Goal: Information Seeking & Learning: Learn about a topic

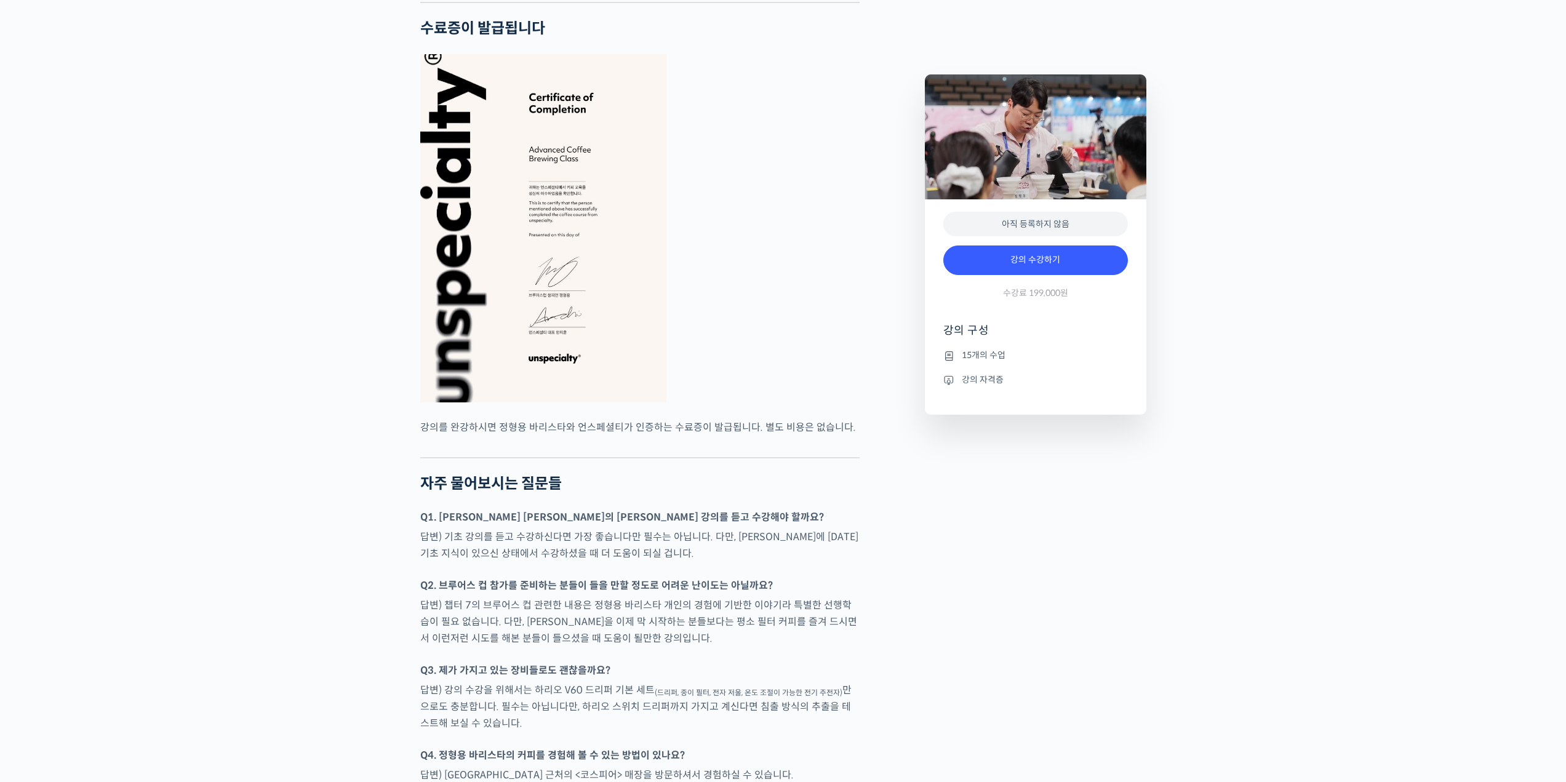
scroll to position [2953, 0]
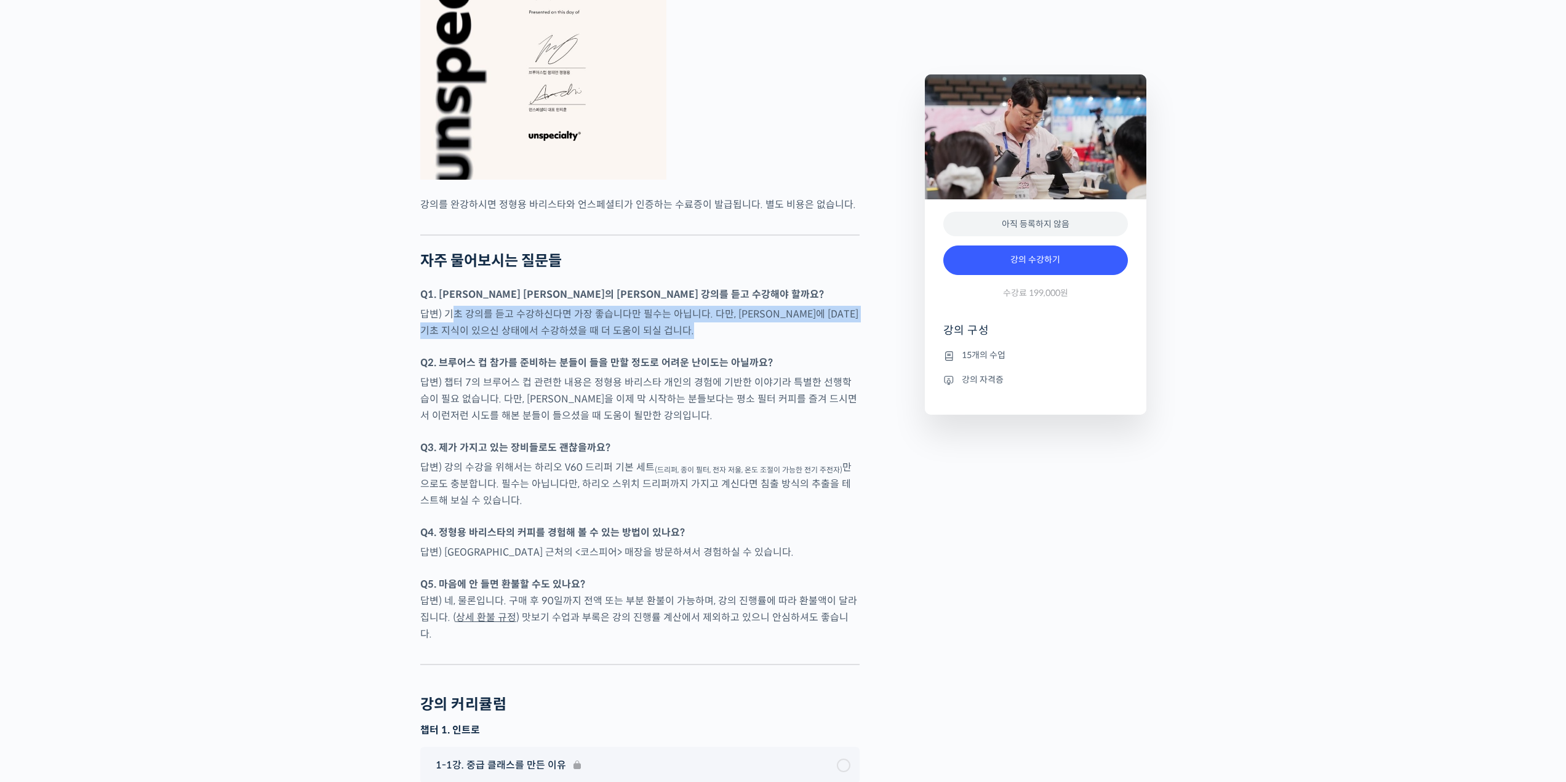
drag, startPoint x: 456, startPoint y: 342, endPoint x: 624, endPoint y: 370, distance: 170.2
click at [631, 339] on p "답변) 기초 강의를 듣고 수강하신다면 가장 좋습니다만 필수는 아닙니다. 다만, 브루잉에 대한 기초 지식이 있으신 상태에서 수강하셨을 때 더 도…" at bounding box center [639, 322] width 439 height 33
drag, startPoint x: 631, startPoint y: 361, endPoint x: 445, endPoint y: 346, distance: 186.4
click at [447, 337] on p "답변) 기초 강의를 듣고 수강하신다면 가장 좋습니다만 필수는 아닙니다. 다만, 브루잉에 대한 기초 지식이 있으신 상태에서 수강하셨을 때 더 도…" at bounding box center [639, 322] width 439 height 33
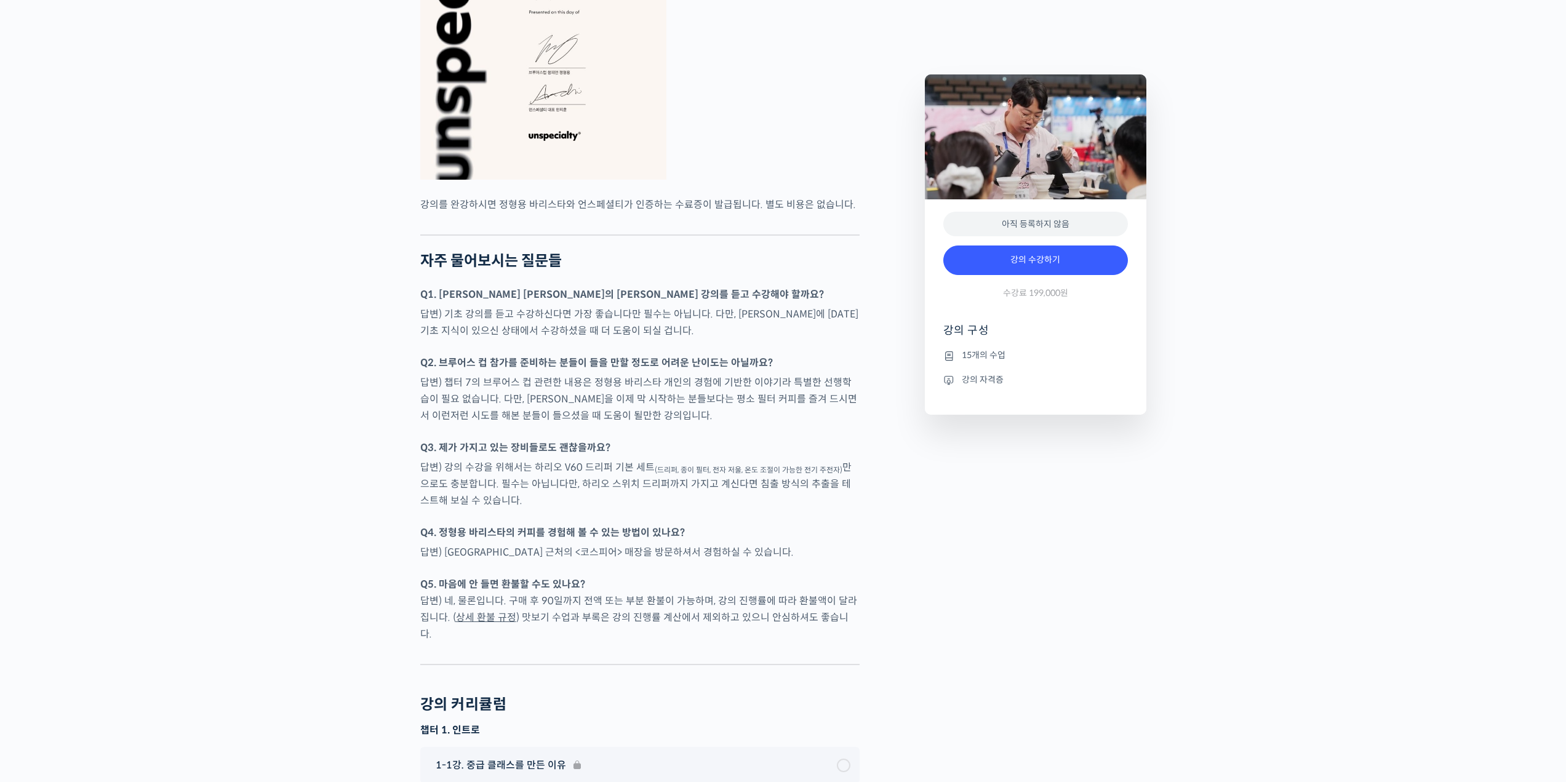
drag, startPoint x: 339, startPoint y: 449, endPoint x: 391, endPoint y: 425, distance: 57.5
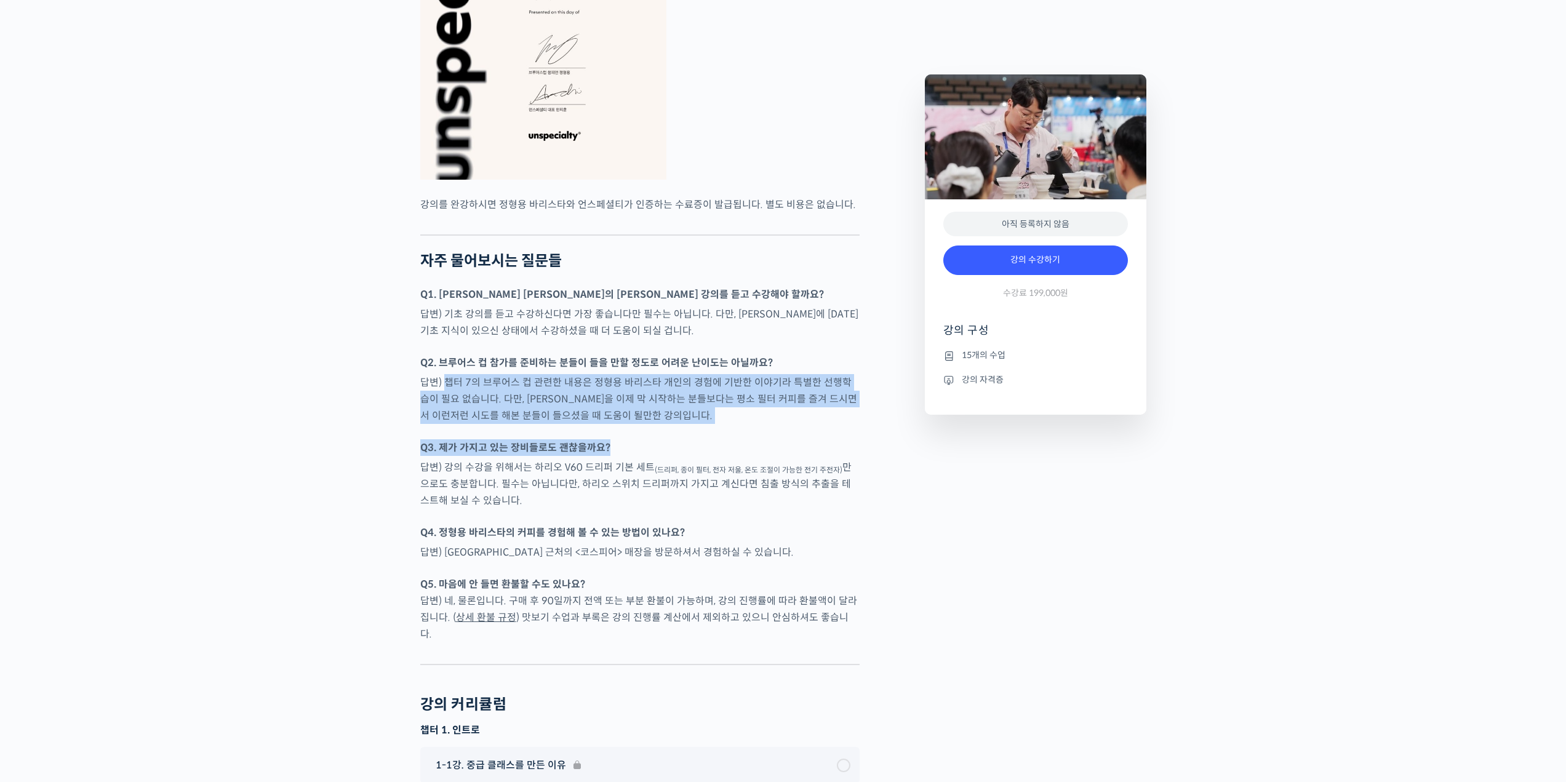
drag, startPoint x: 586, startPoint y: 452, endPoint x: 664, endPoint y: 471, distance: 80.0
click at [654, 439] on div at bounding box center [639, 433] width 439 height 12
drag, startPoint x: 526, startPoint y: 437, endPoint x: 436, endPoint y: 439, distance: 89.9
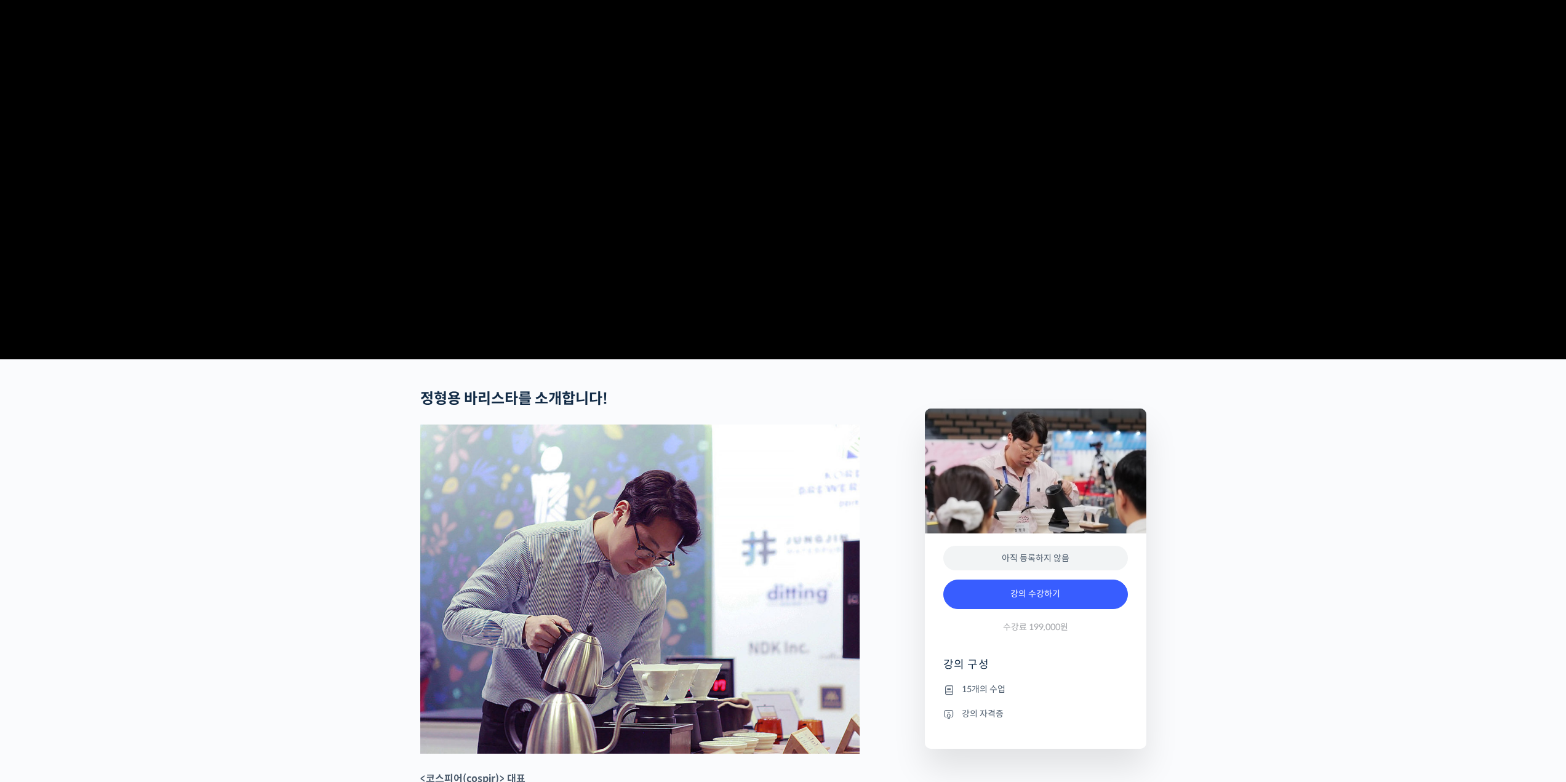
scroll to position [0, 0]
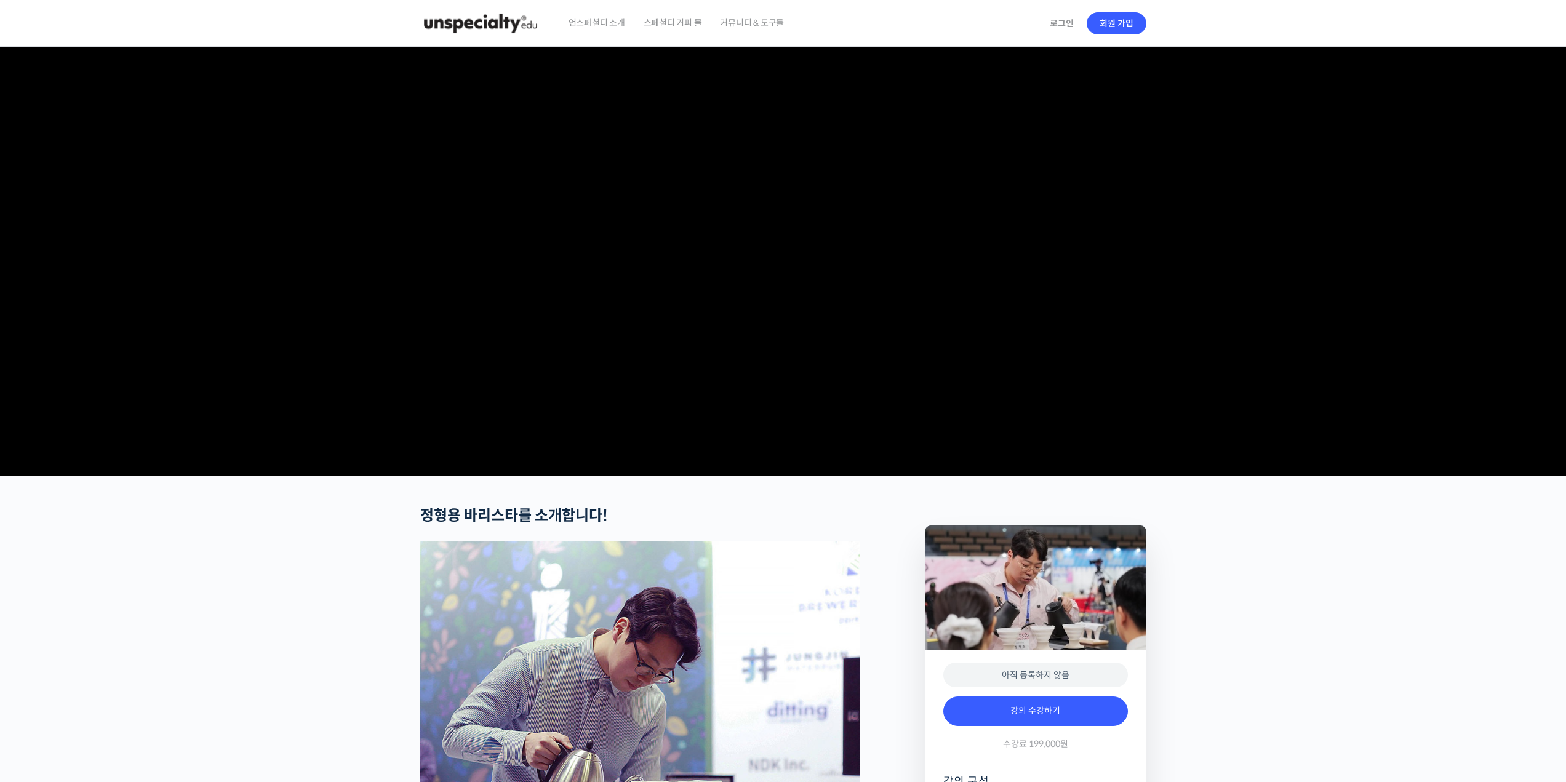
click at [467, 25] on img at bounding box center [480, 23] width 121 height 37
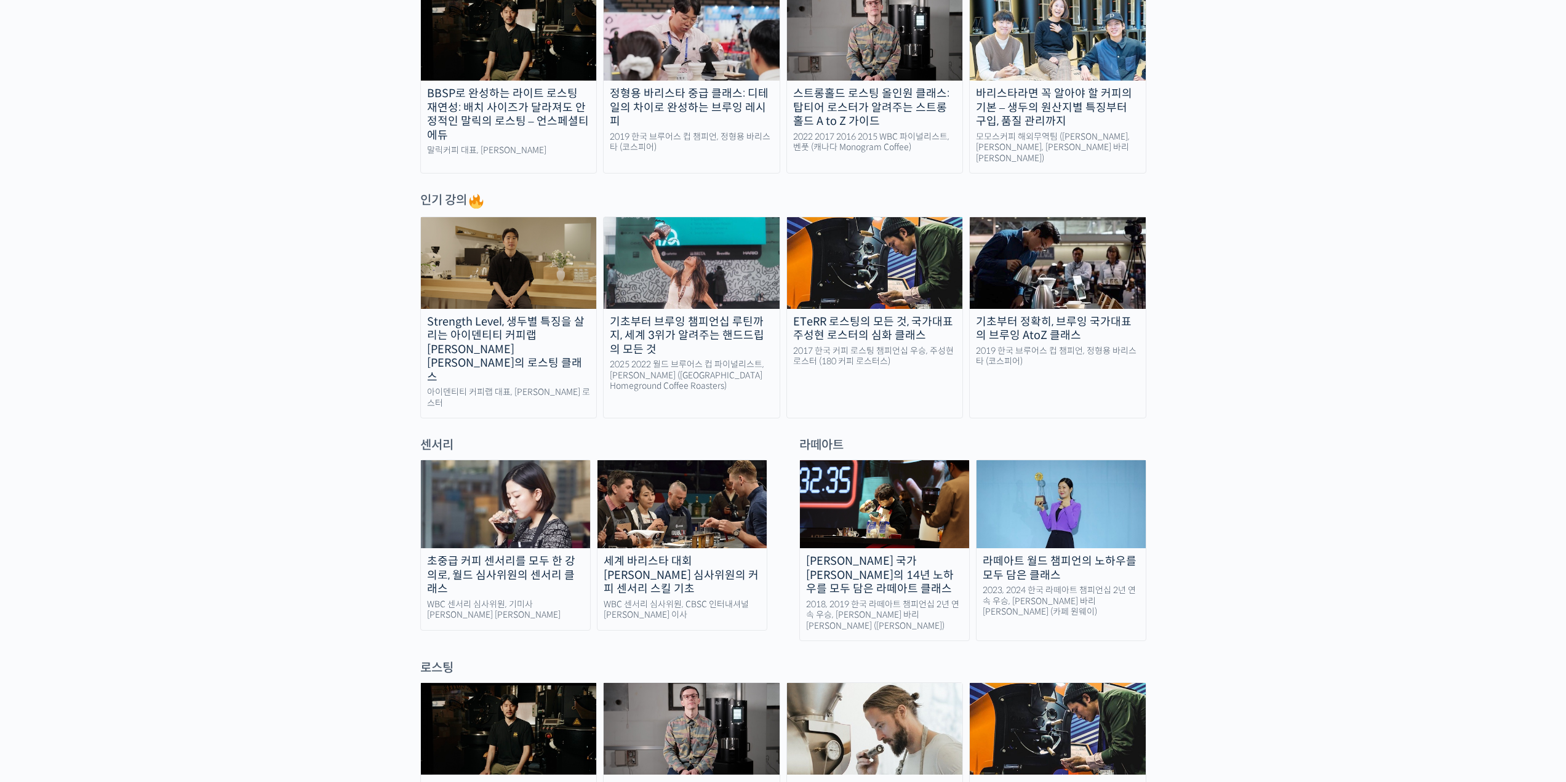
scroll to position [492, 0]
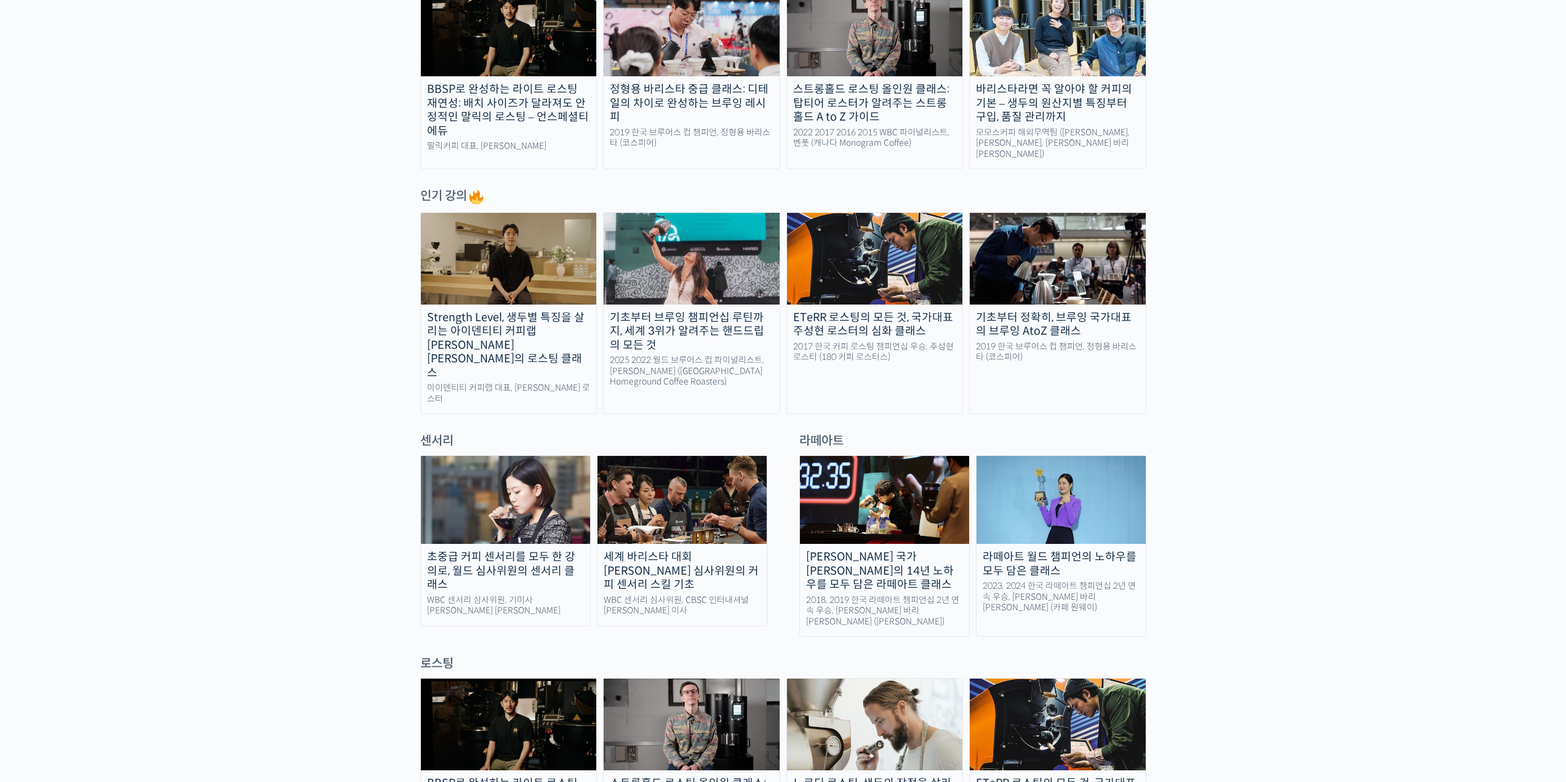
click at [1004, 323] on div "기초부터 정확히, 브루잉 국가대표의 브루잉 AtoZ 클래스" at bounding box center [1058, 325] width 176 height 28
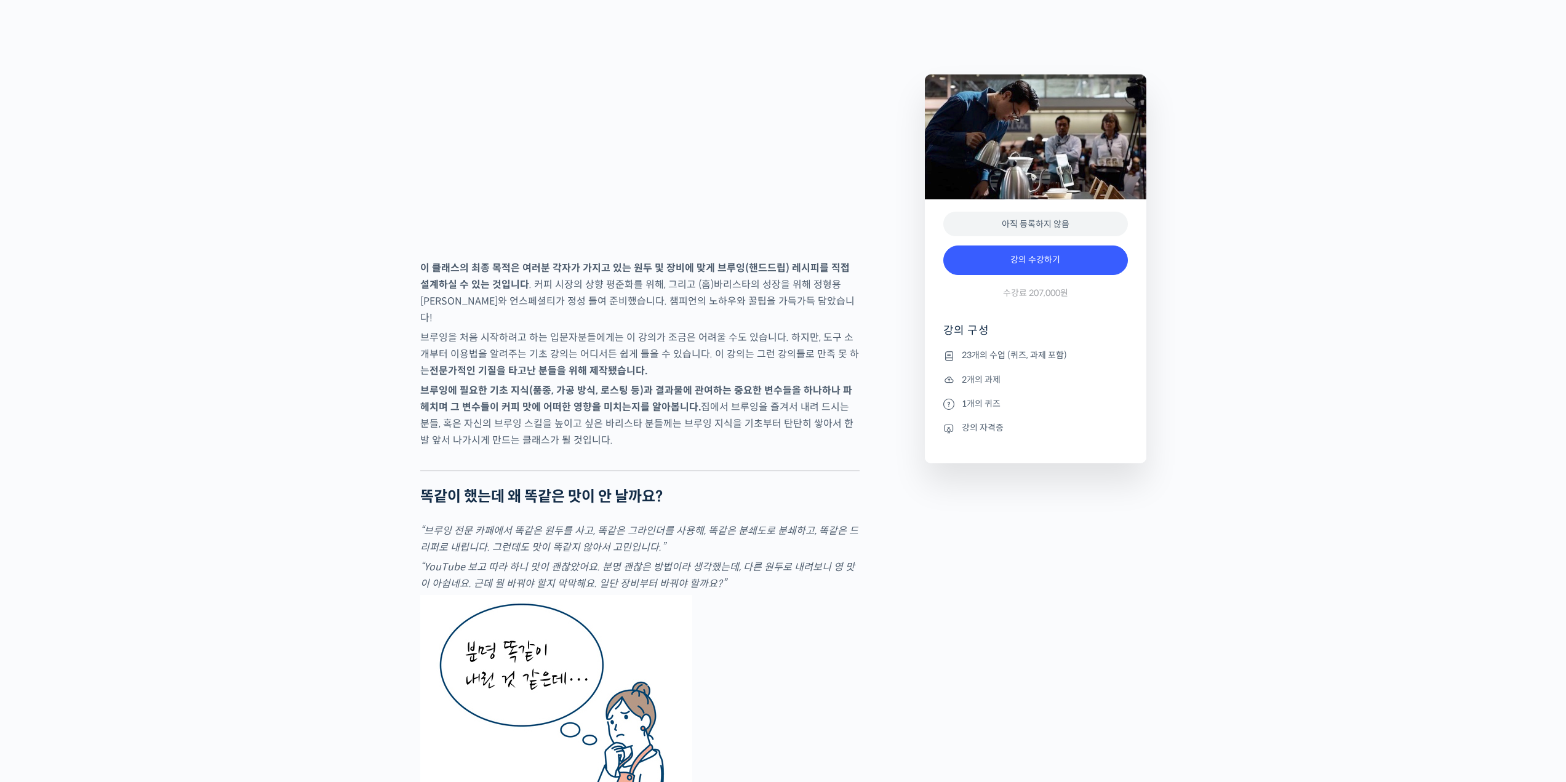
scroll to position [1784, 0]
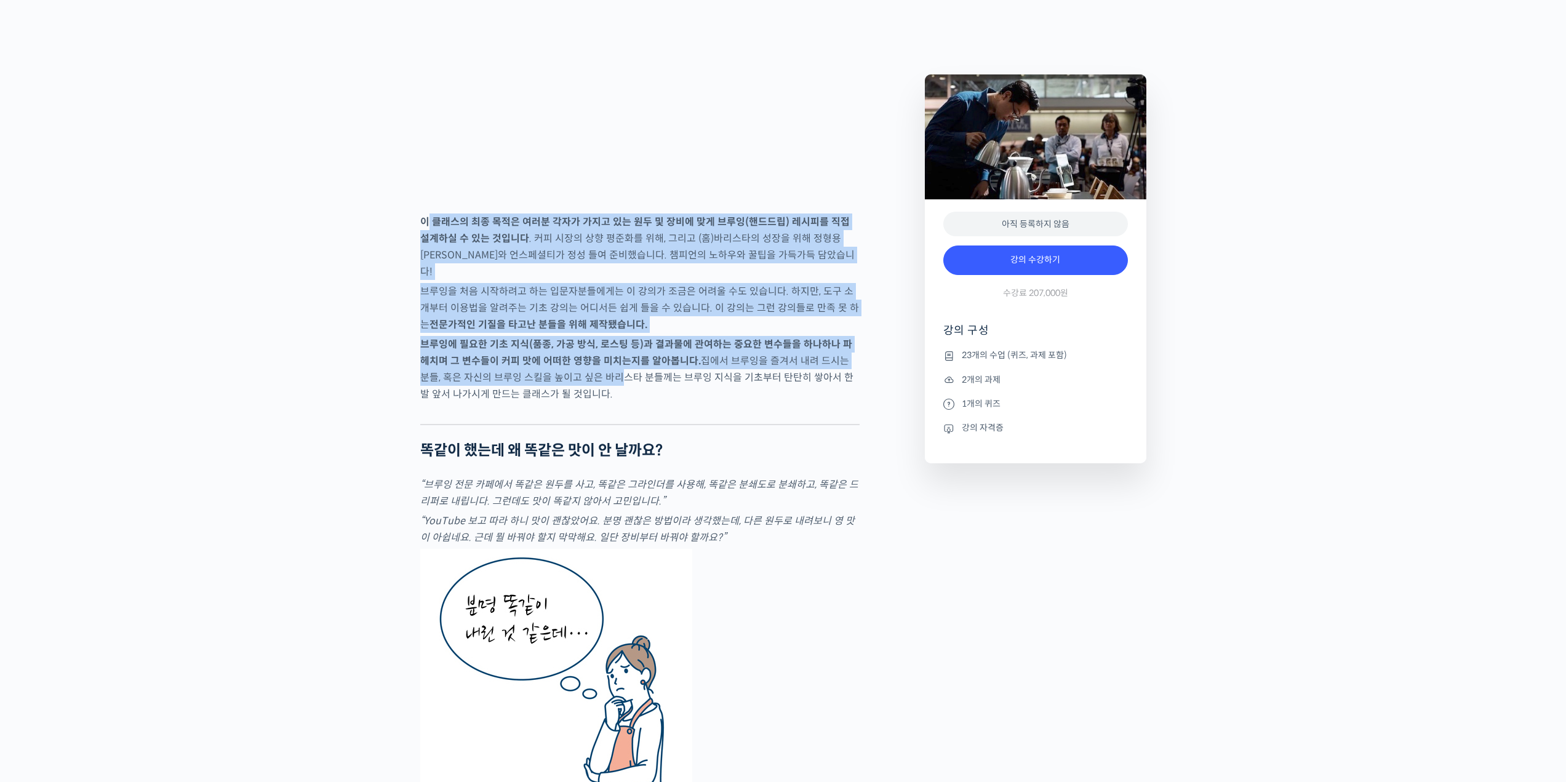
drag, startPoint x: 426, startPoint y: 269, endPoint x: 658, endPoint y: 432, distance: 283.0
drag, startPoint x: 727, startPoint y: 439, endPoint x: 384, endPoint y: 289, distance: 374.5
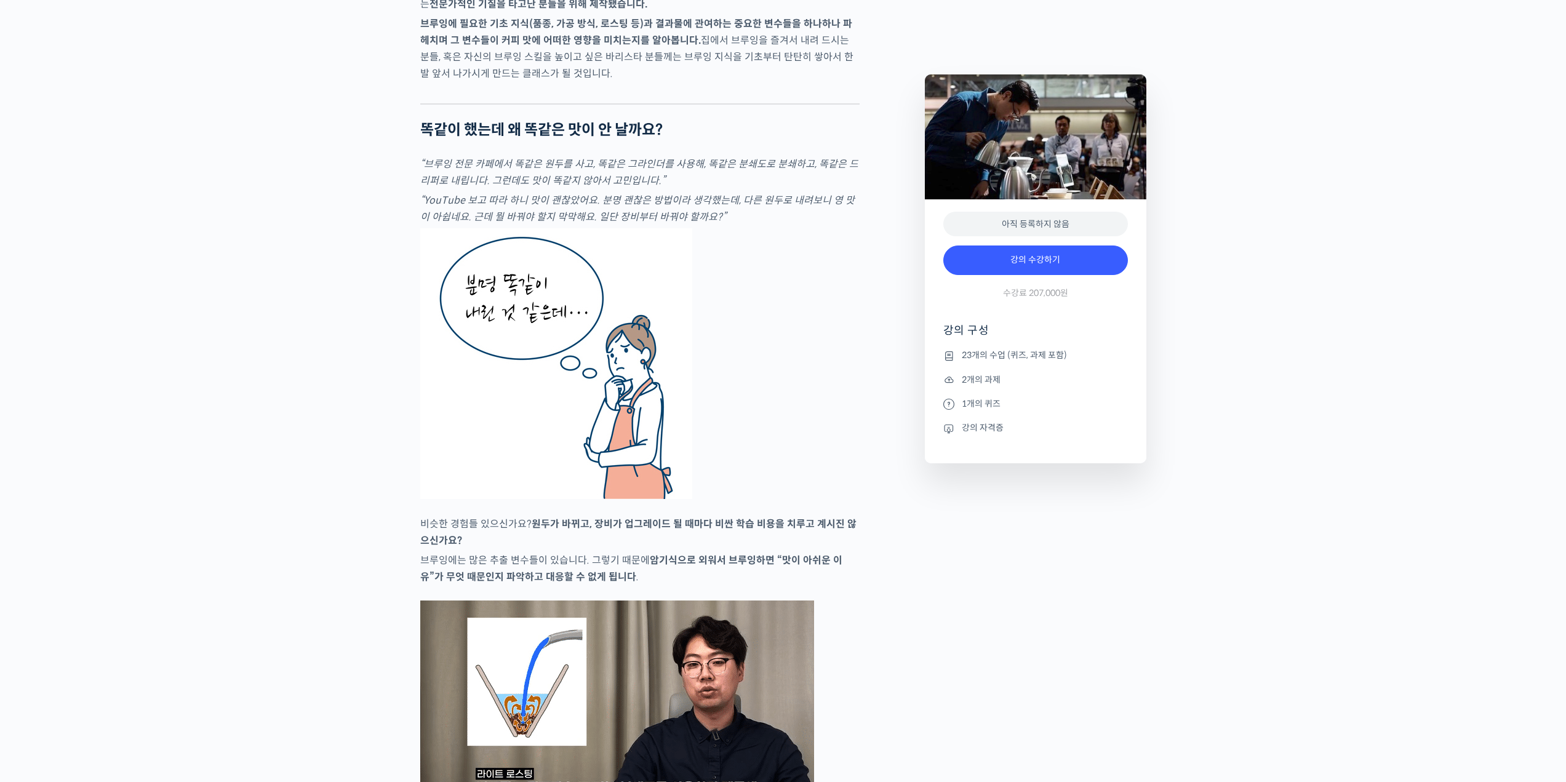
scroll to position [2400, 0]
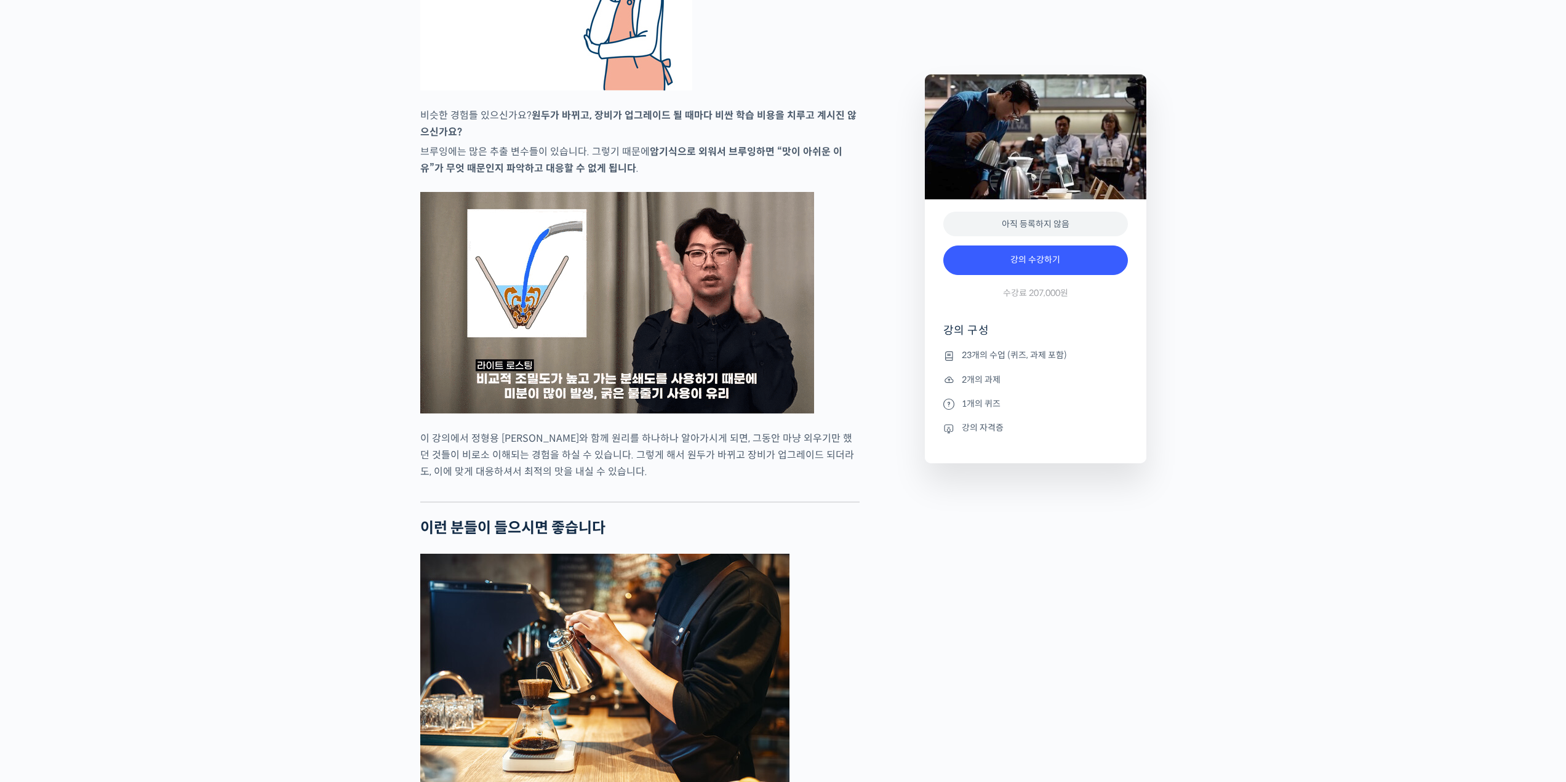
scroll to position [2523, 0]
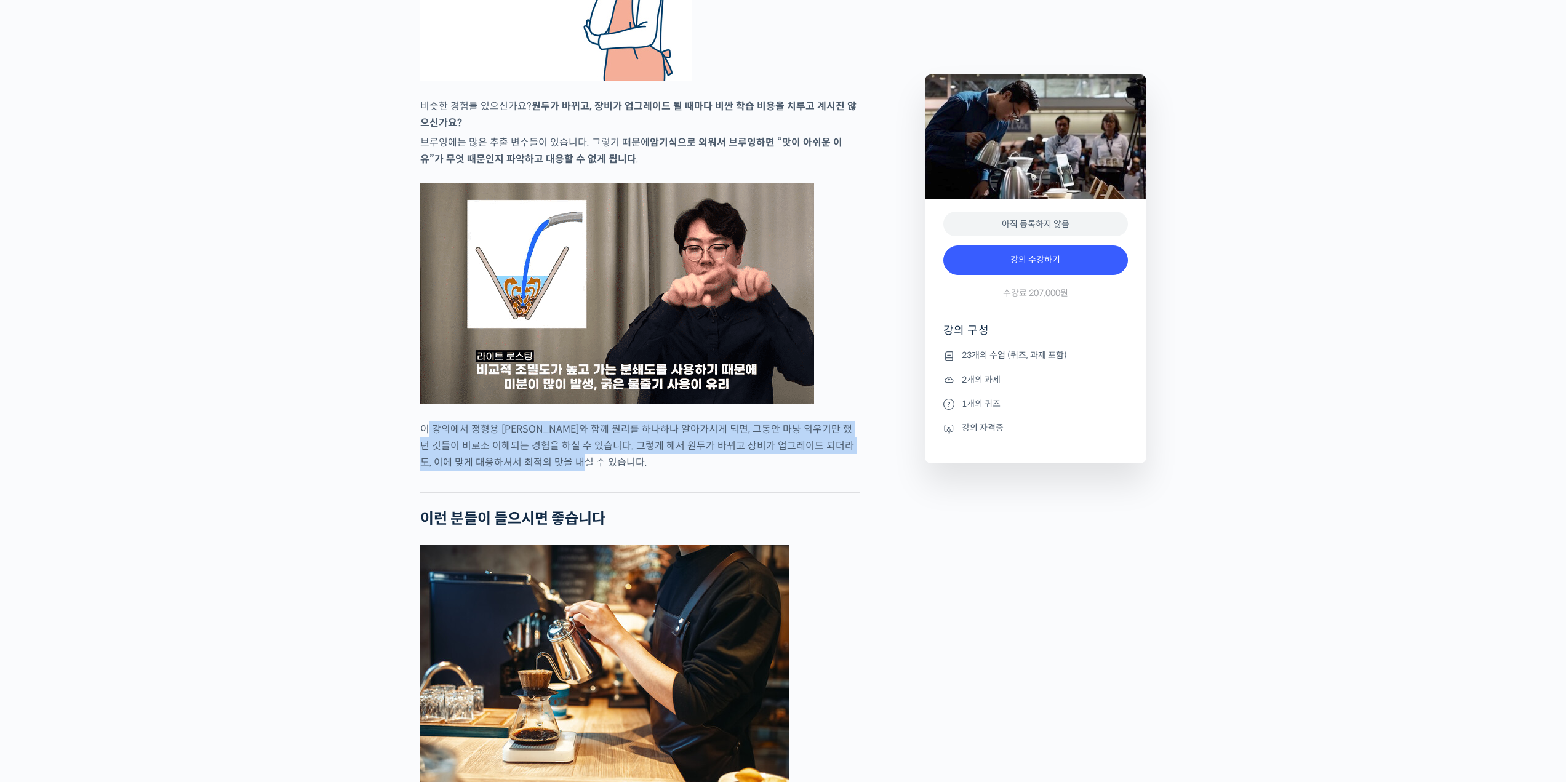
drag, startPoint x: 492, startPoint y: 469, endPoint x: 596, endPoint y: 483, distance: 104.3
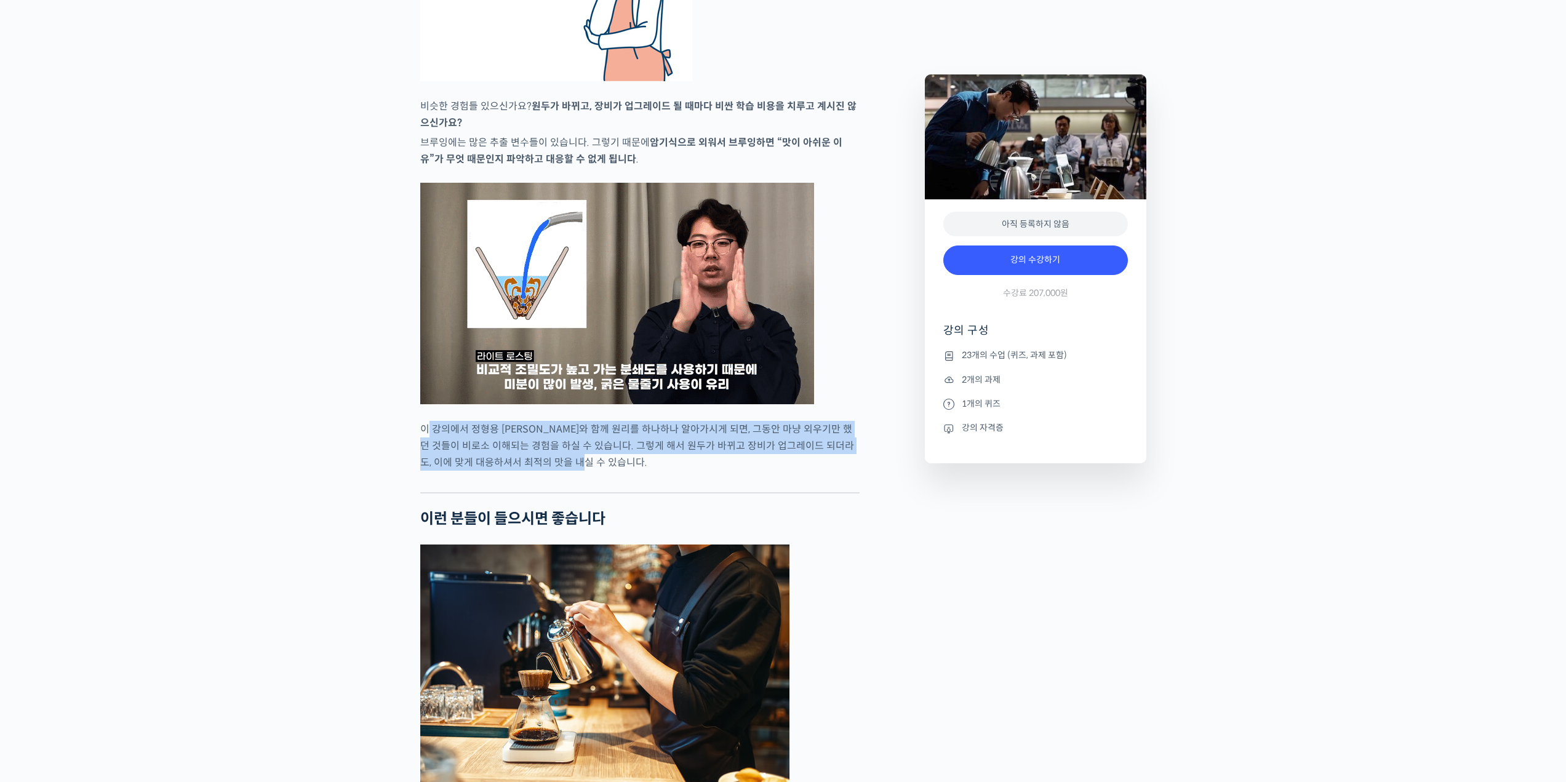
click at [596, 471] on p "이 강의에서 정형용 [PERSON_NAME]와 함께 원리를 하나하나 알아가시게 되면, 그동안 마냥 외우기만 했던 것들이 비로소 이해되는 경험을…" at bounding box center [639, 446] width 439 height 50
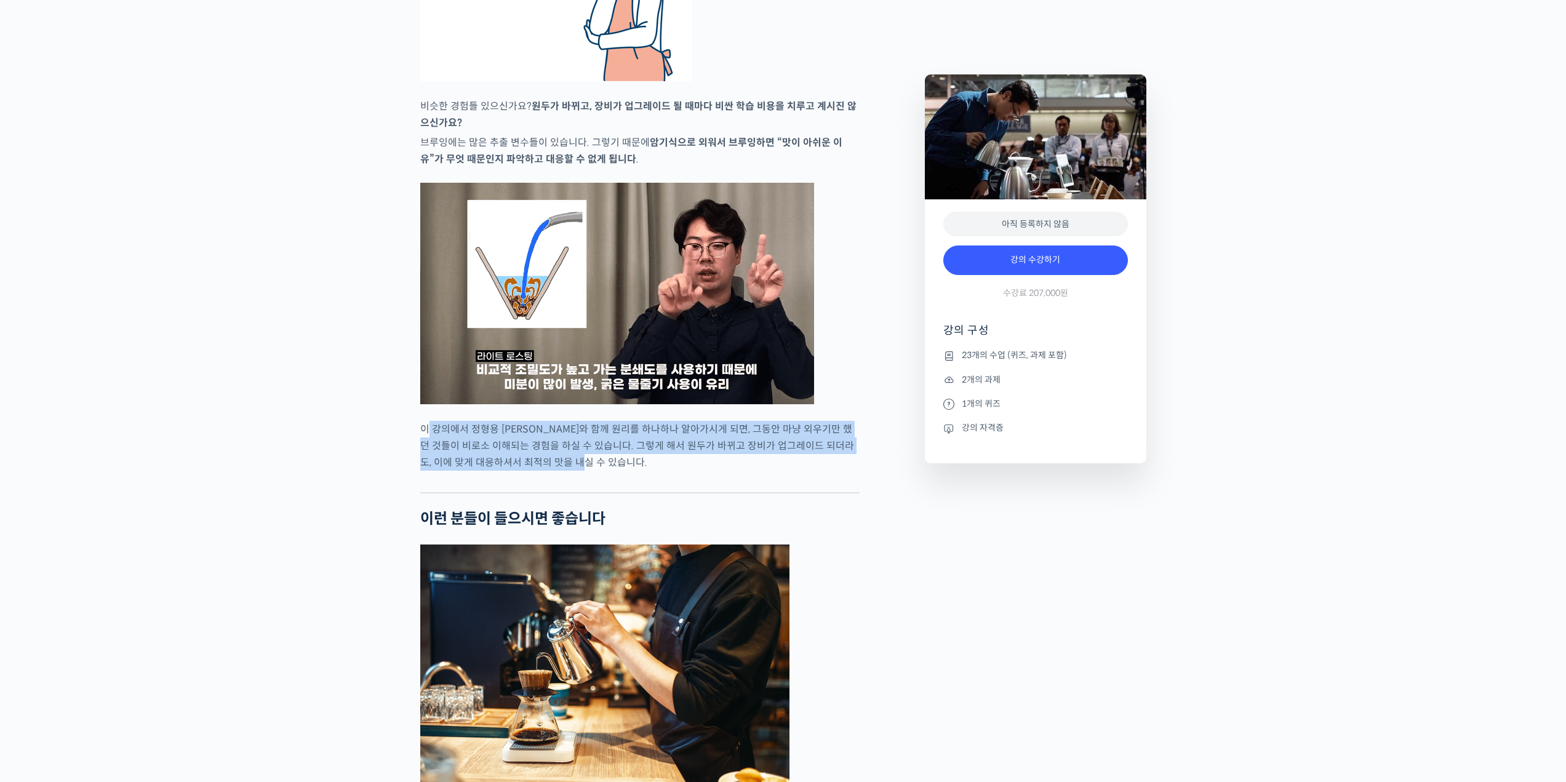
click at [653, 471] on p "이 강의에서 정형용 [PERSON_NAME]와 함께 원리를 하나하나 알아가시게 되면, 그동안 마냥 외우기만 했던 것들이 비로소 이해되는 경험을…" at bounding box center [639, 446] width 439 height 50
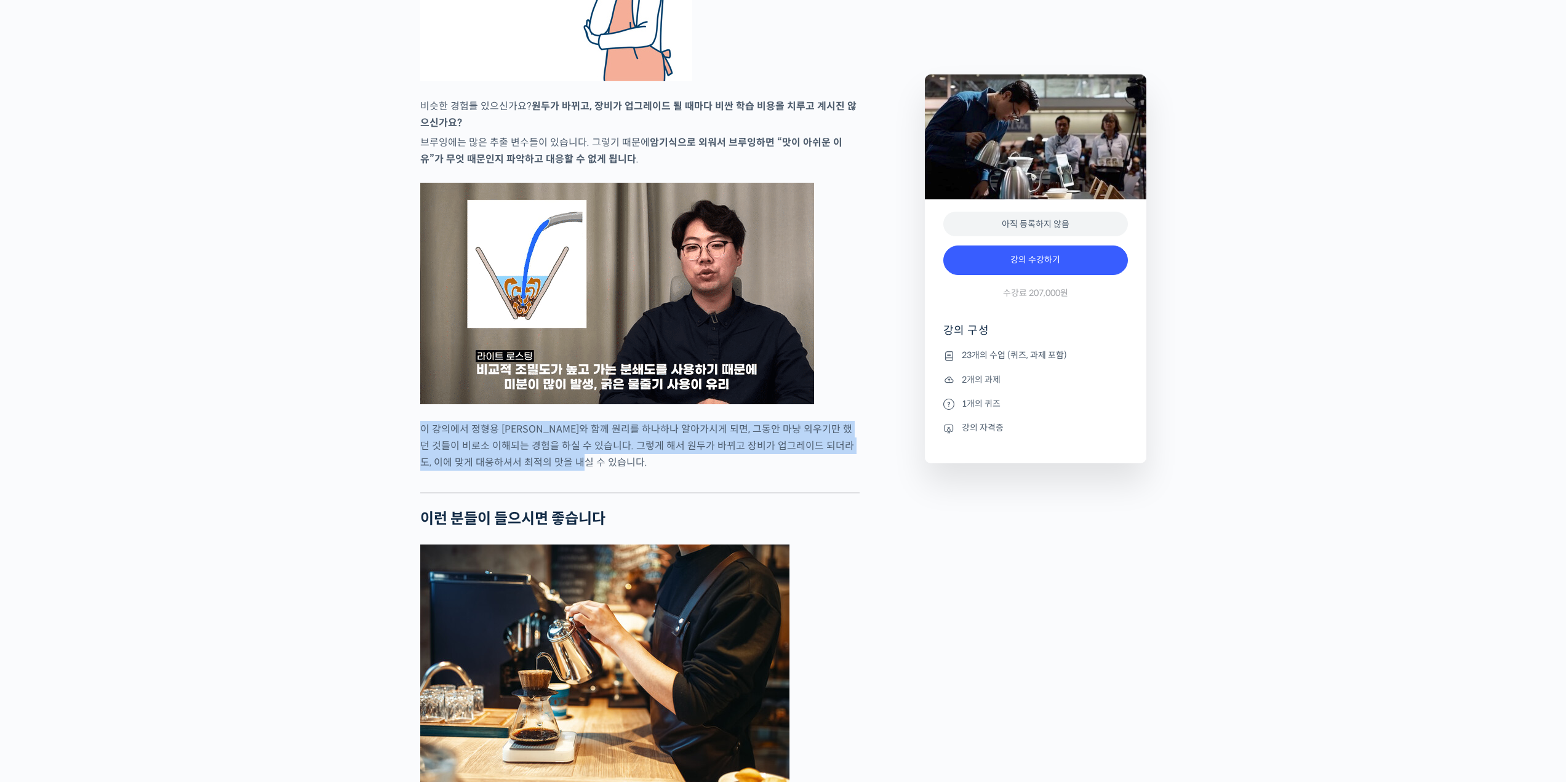
drag, startPoint x: 468, startPoint y: 463, endPoint x: 394, endPoint y: 457, distance: 74.7
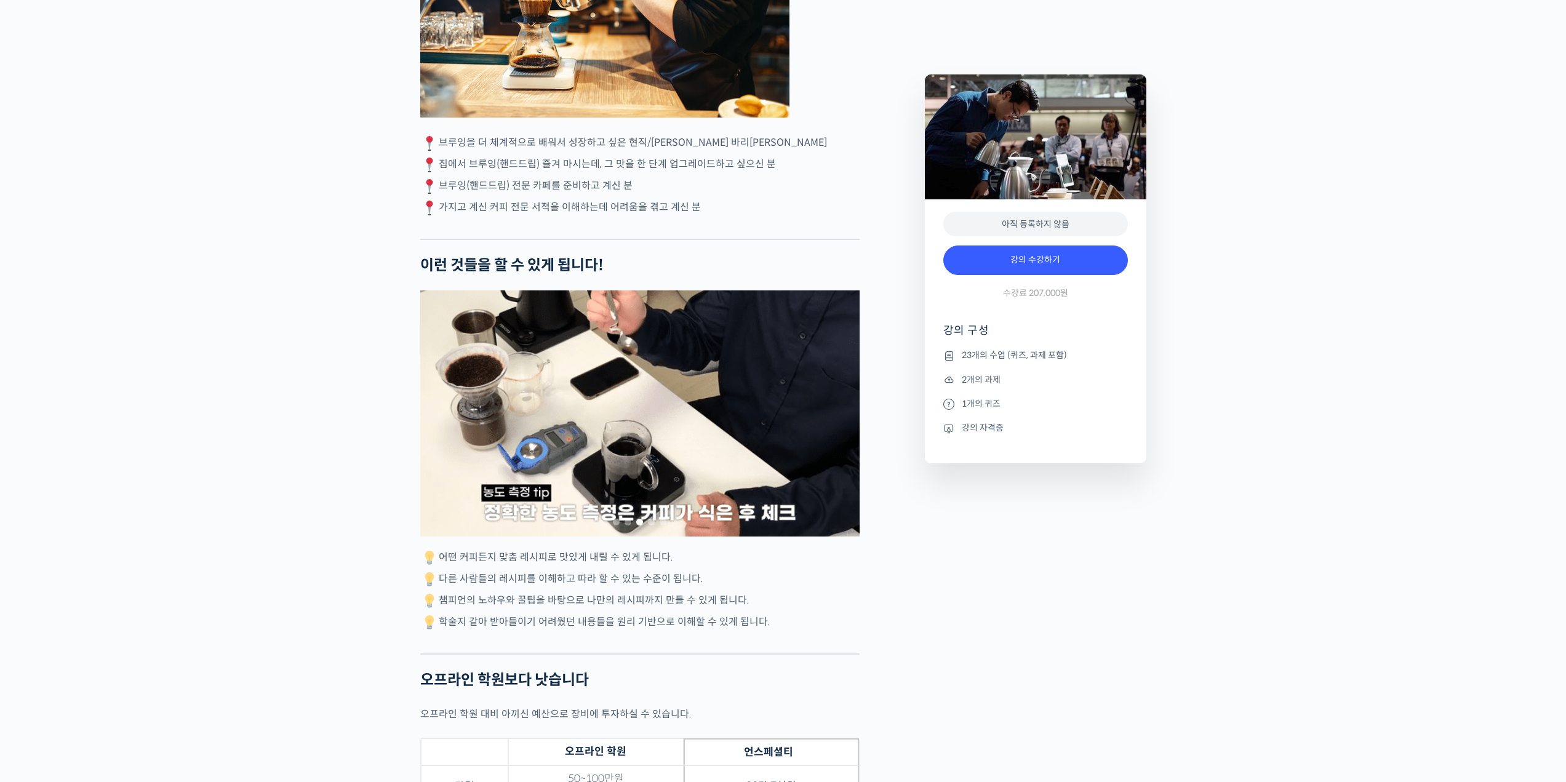
scroll to position [3200, 0]
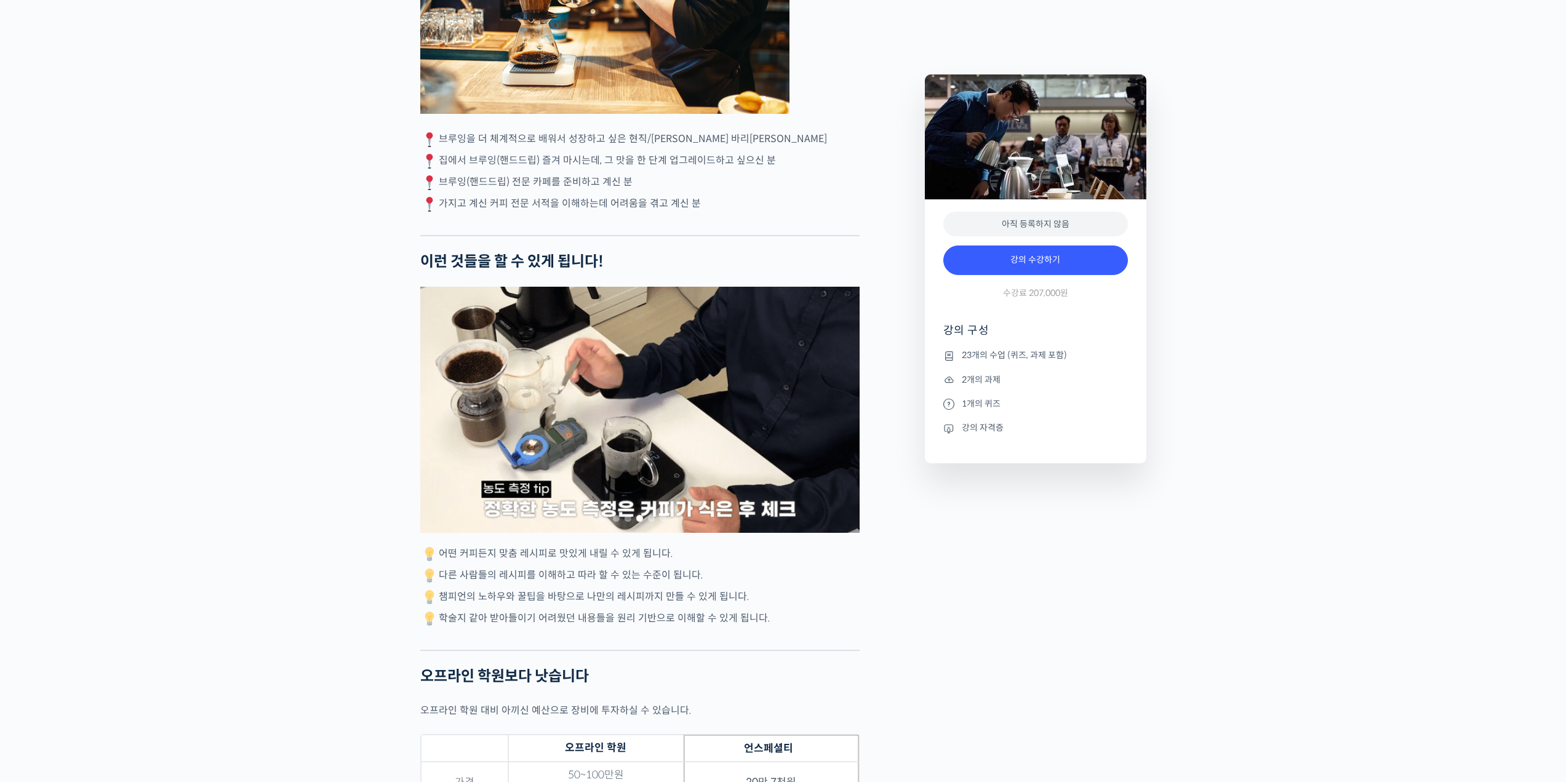
drag, startPoint x: 484, startPoint y: 184, endPoint x: 722, endPoint y: 249, distance: 246.7
click at [722, 249] on div "정형용 바리스타를 소개합니다! <코스피어(cospir)> 대표 2019 Korea Brewers Cup Championship 우승 2019 …" at bounding box center [639, 404] width 439 height 6195
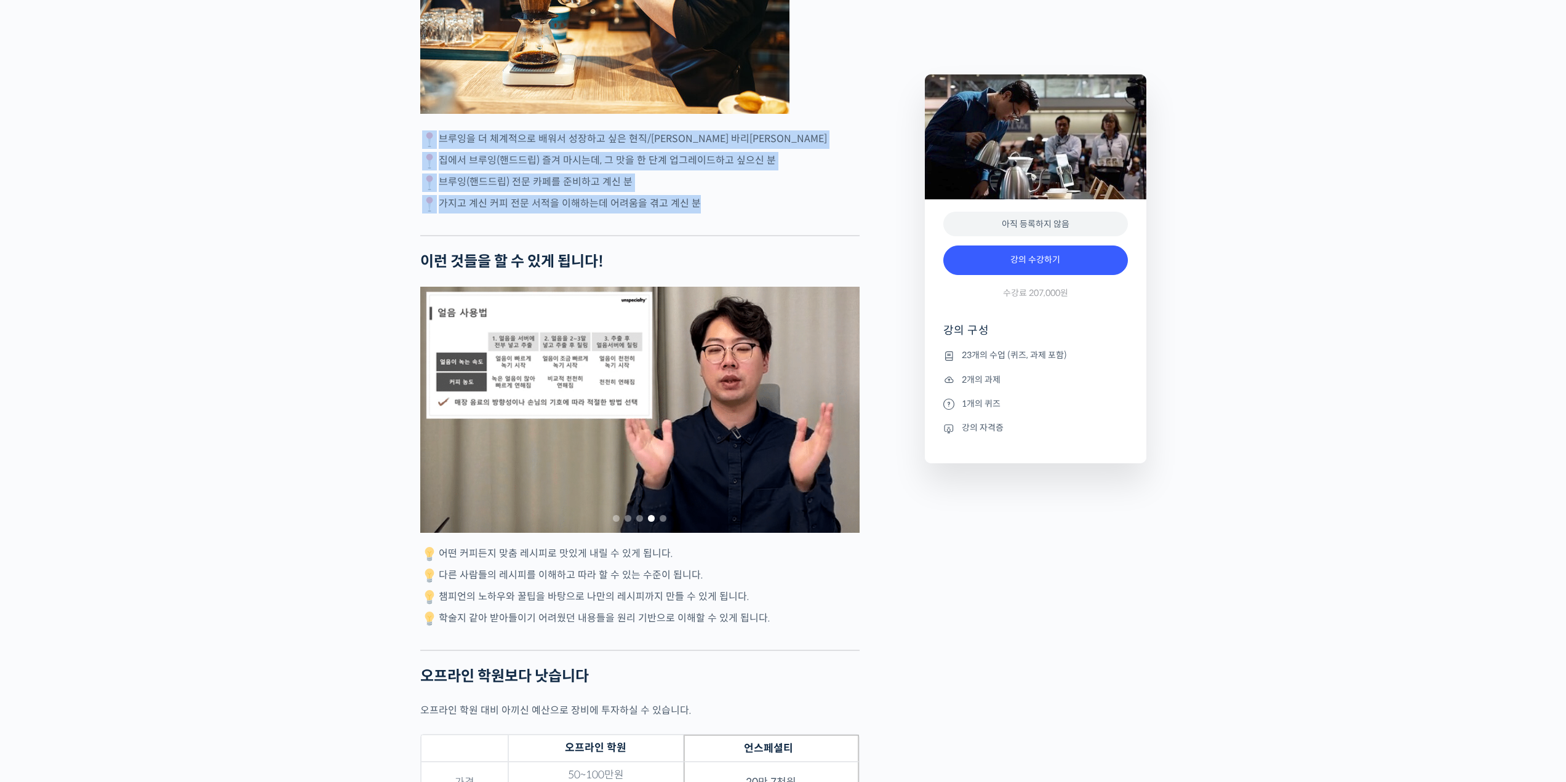
drag, startPoint x: 691, startPoint y: 240, endPoint x: 392, endPoint y: 169, distance: 307.4
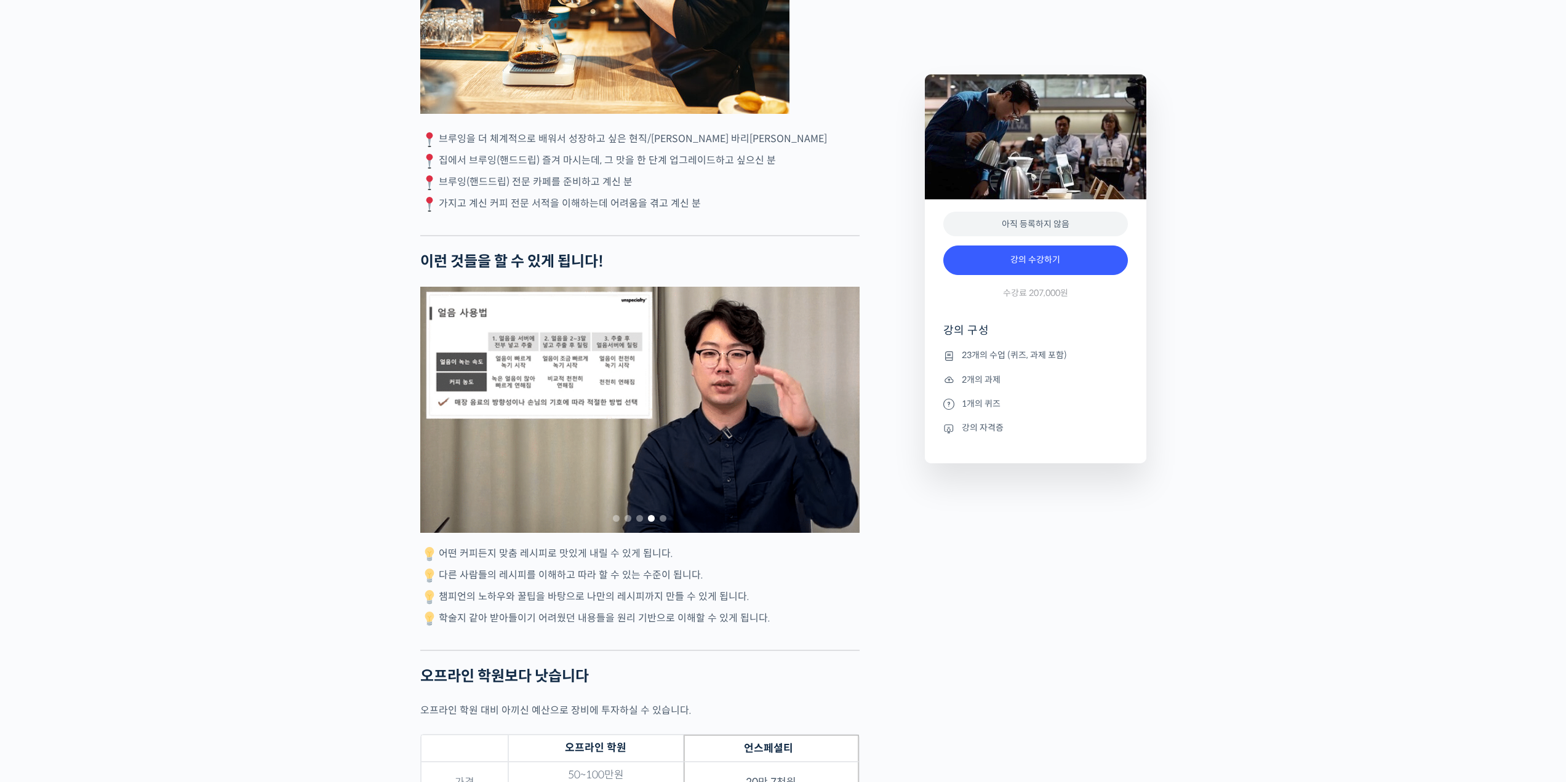
drag, startPoint x: 570, startPoint y: 204, endPoint x: 407, endPoint y: 231, distance: 165.3
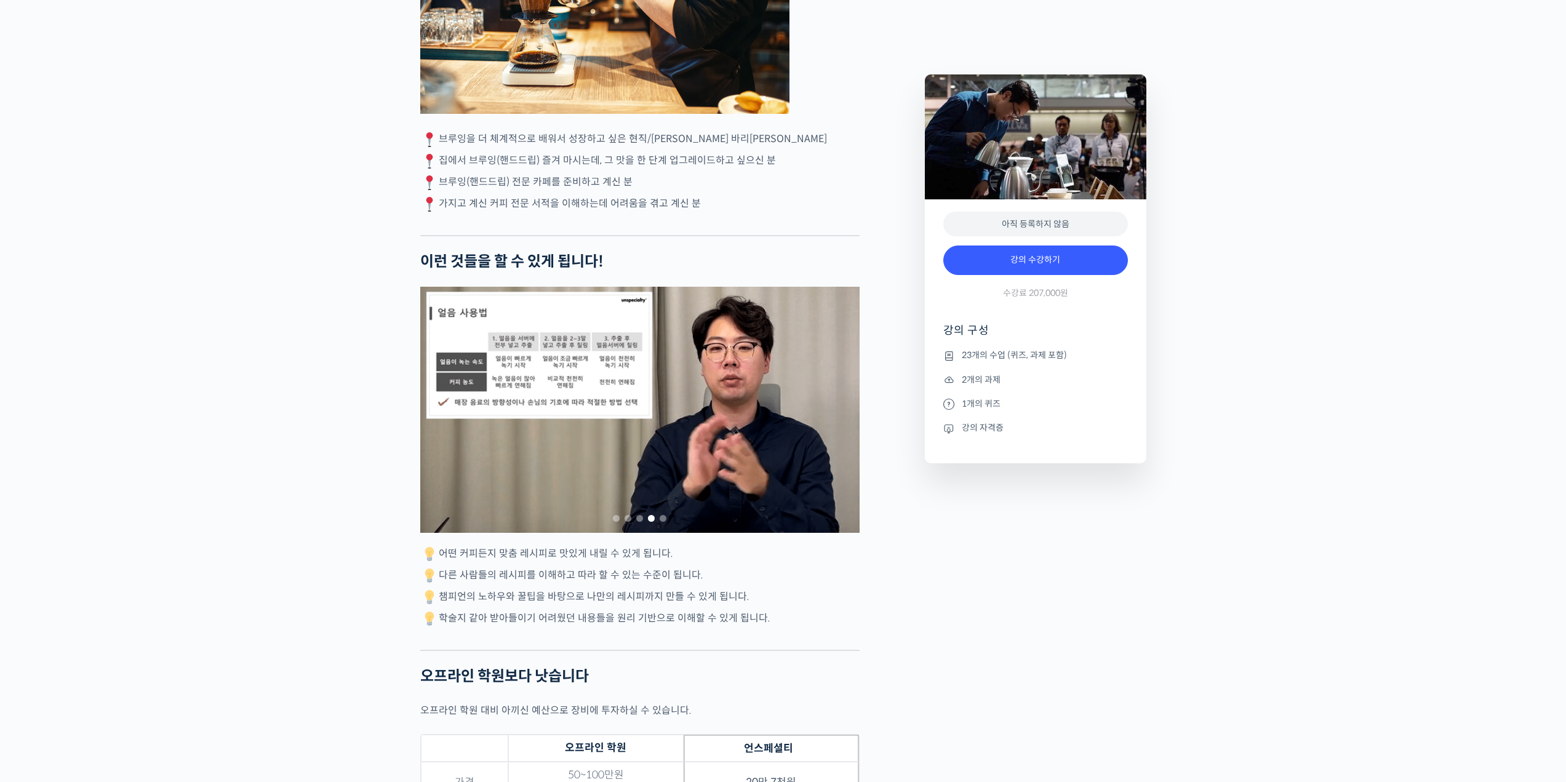
click at [451, 175] on div "정형용 바리스타를 소개합니다! <코스피어(cospir)> 대표 2019 Korea Brewers Cup Championship 우승 2019 …" at bounding box center [639, 404] width 439 height 6195
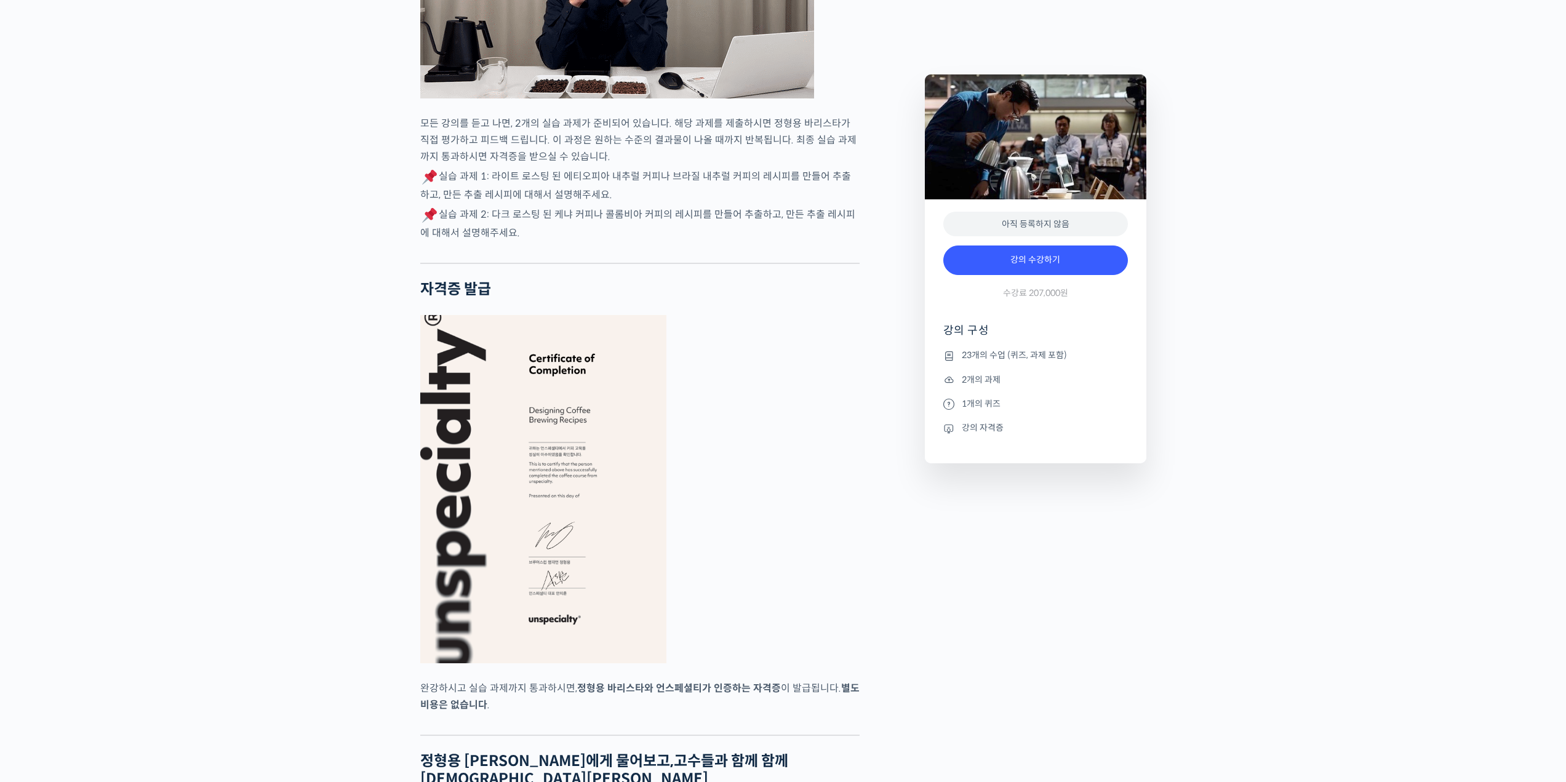
scroll to position [4430, 0]
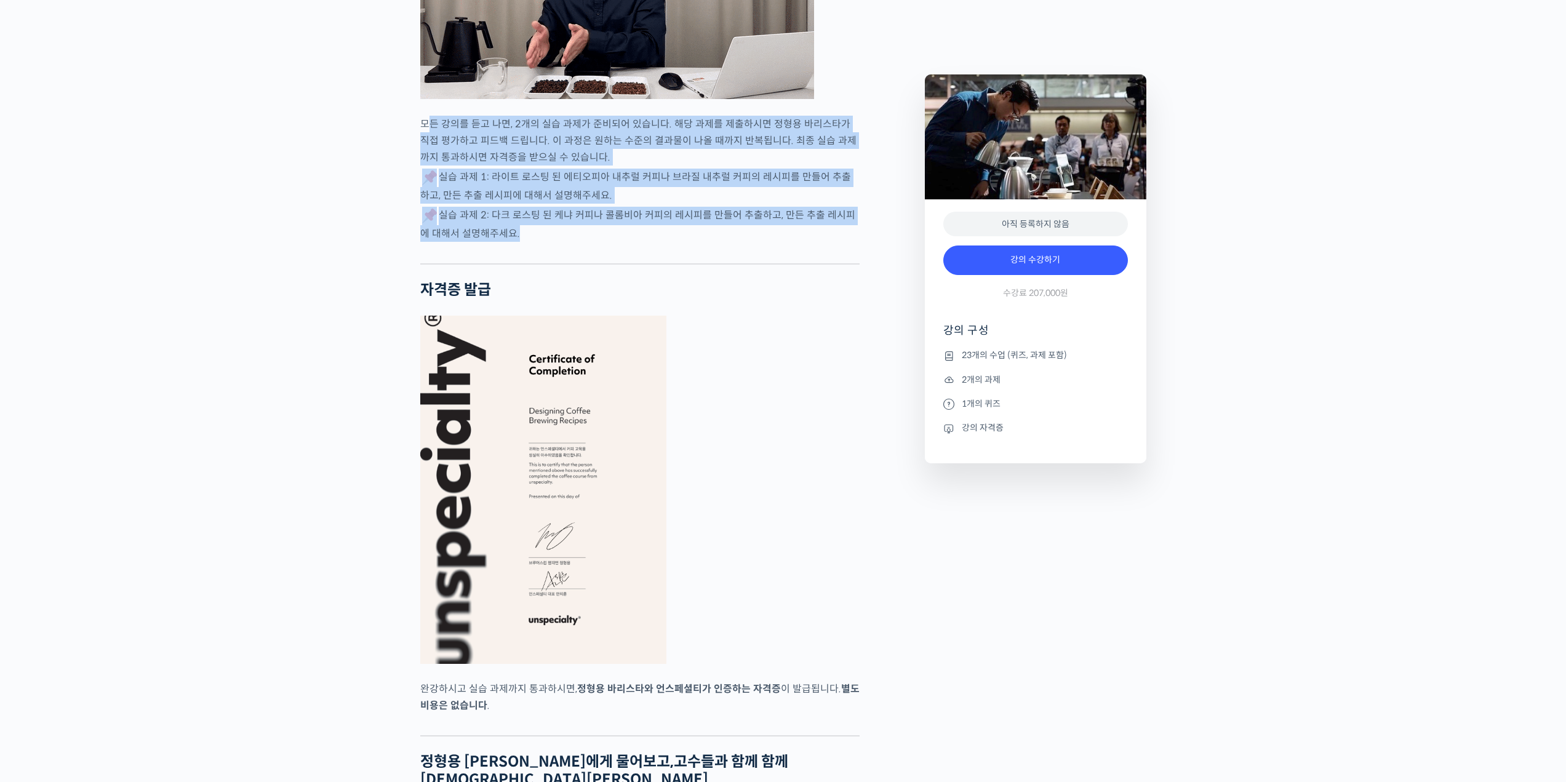
drag, startPoint x: 440, startPoint y: 174, endPoint x: 503, endPoint y: 273, distance: 116.7
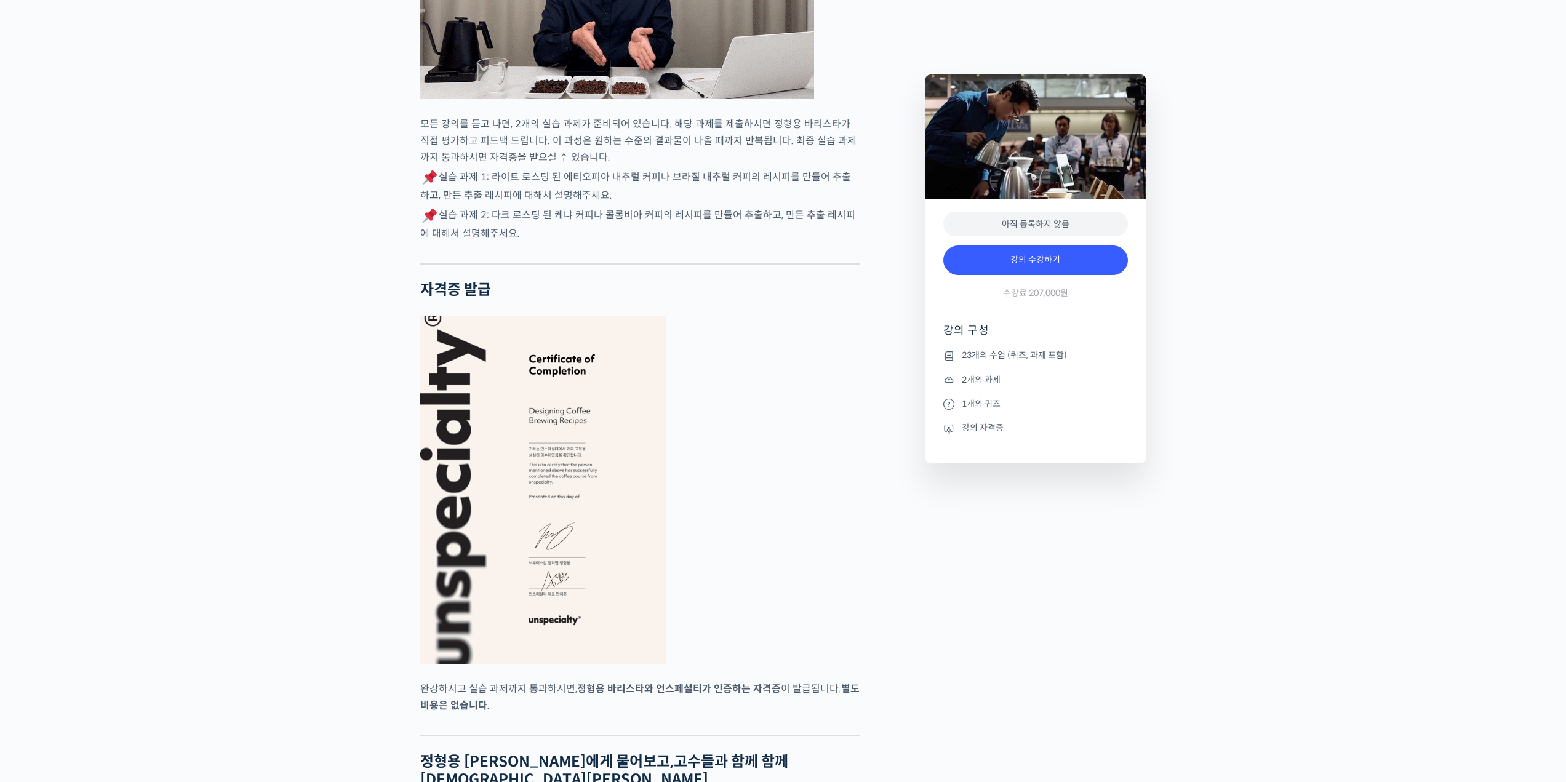
click at [569, 263] on div at bounding box center [639, 254] width 439 height 18
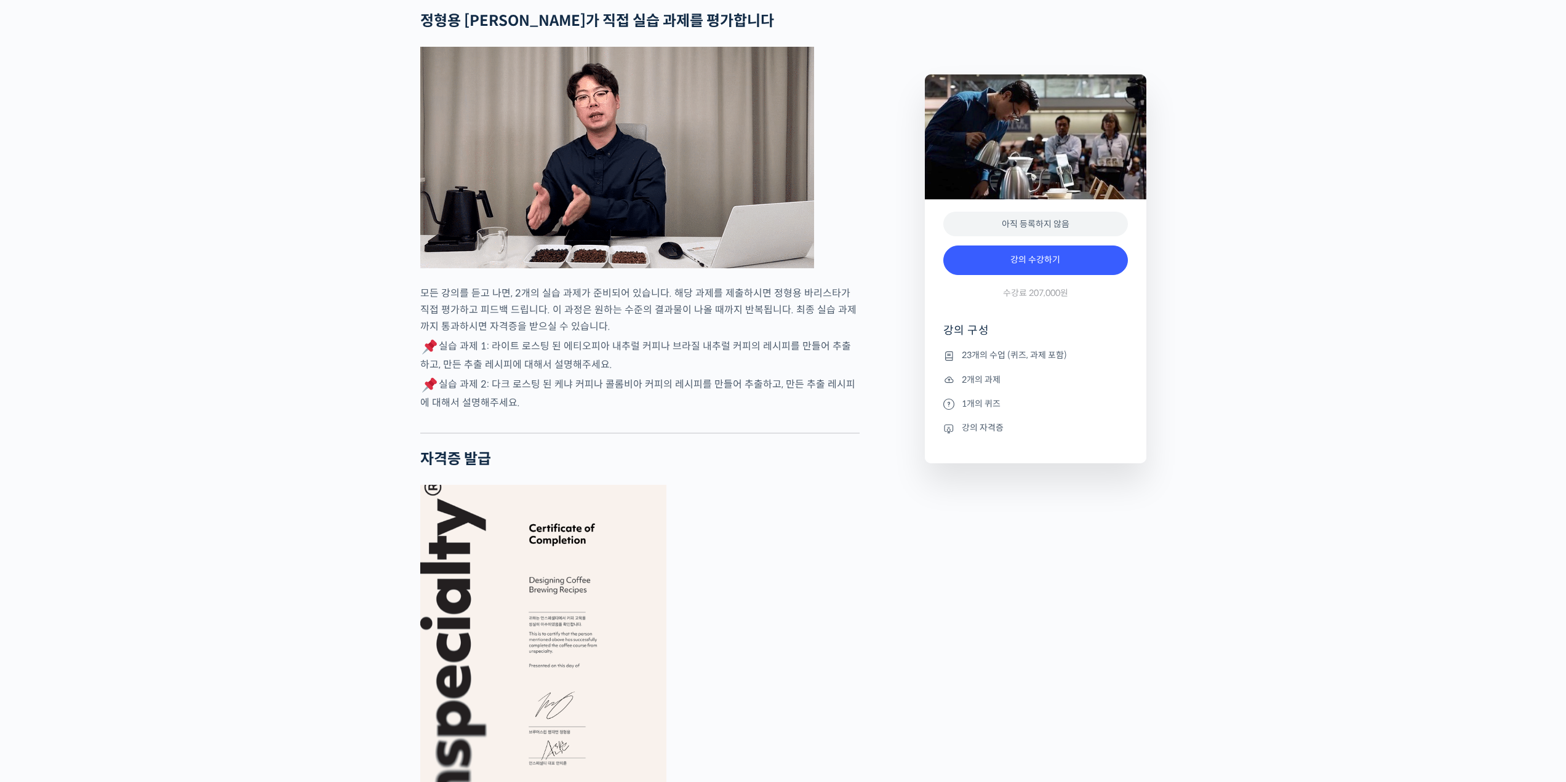
scroll to position [4246, 0]
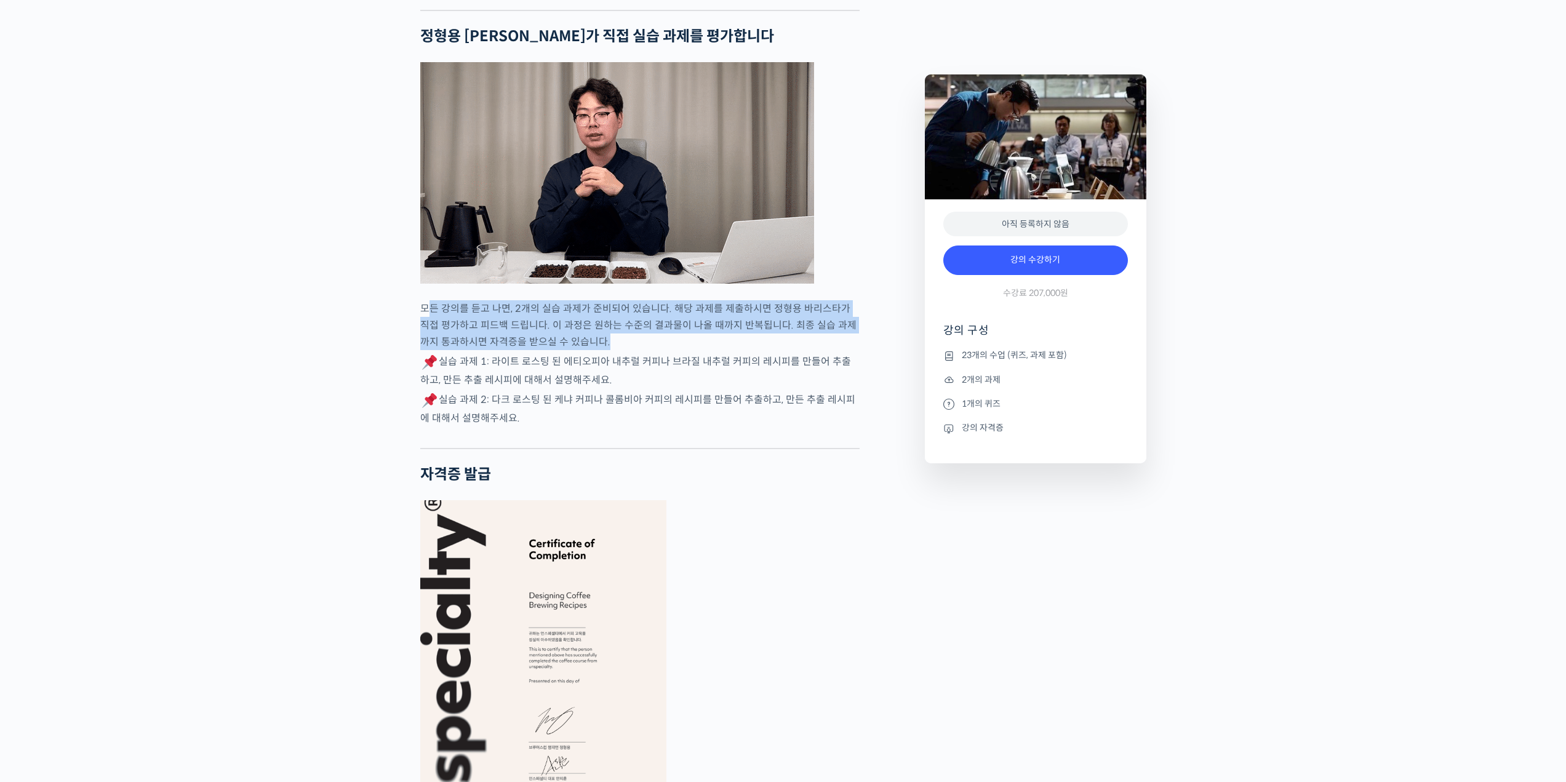
drag, startPoint x: 431, startPoint y: 333, endPoint x: 616, endPoint y: 373, distance: 188.9
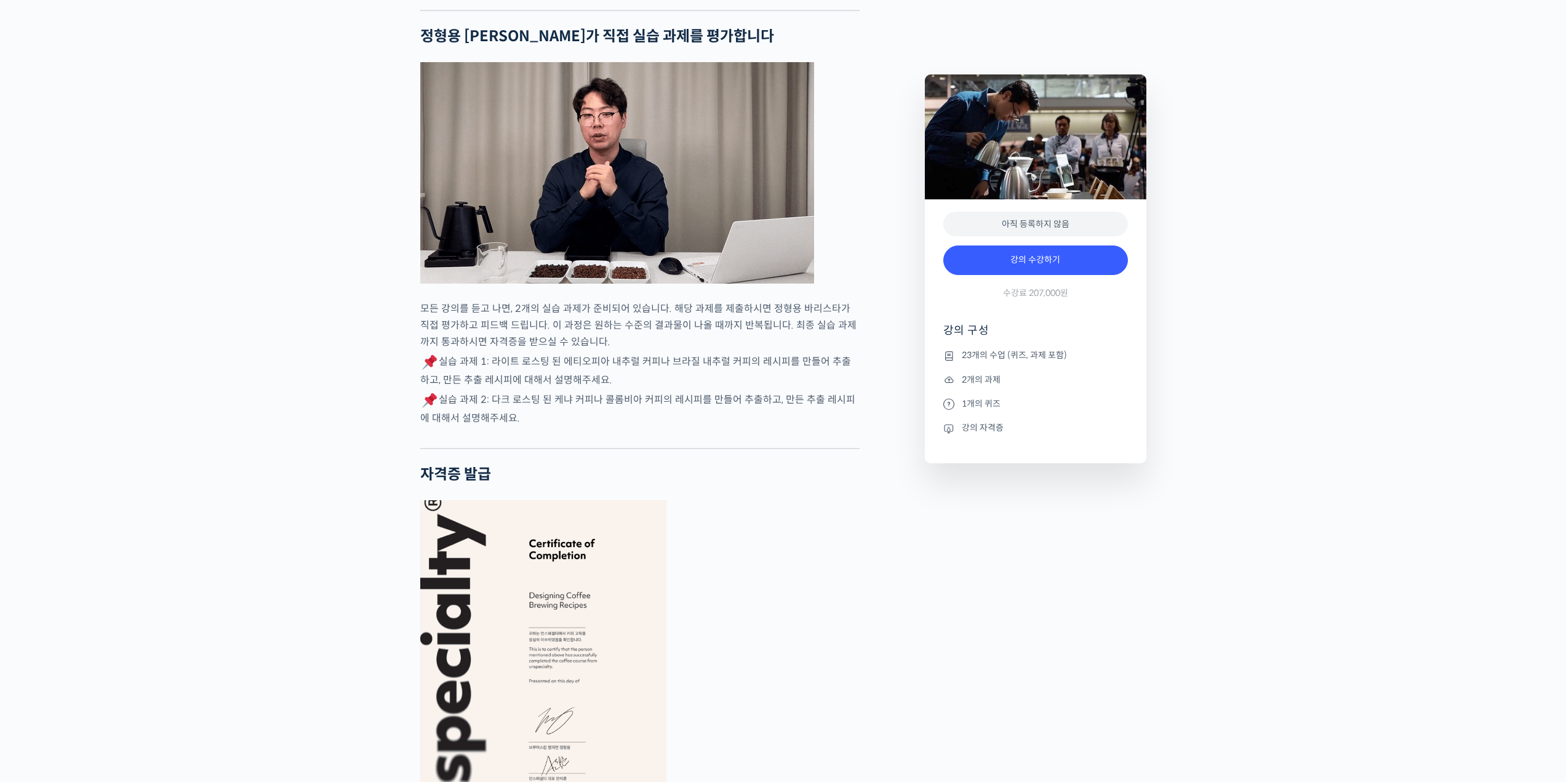
click at [308, 447] on div "기초부터 정확히, 브루잉 국가대표의 브루잉 AtoZ 클래스 강의 상세 내용 확인하기 정형용 바리스타를 소개합니다! <코스피어(cospir)> …" at bounding box center [783, 35] width 1566 height 7549
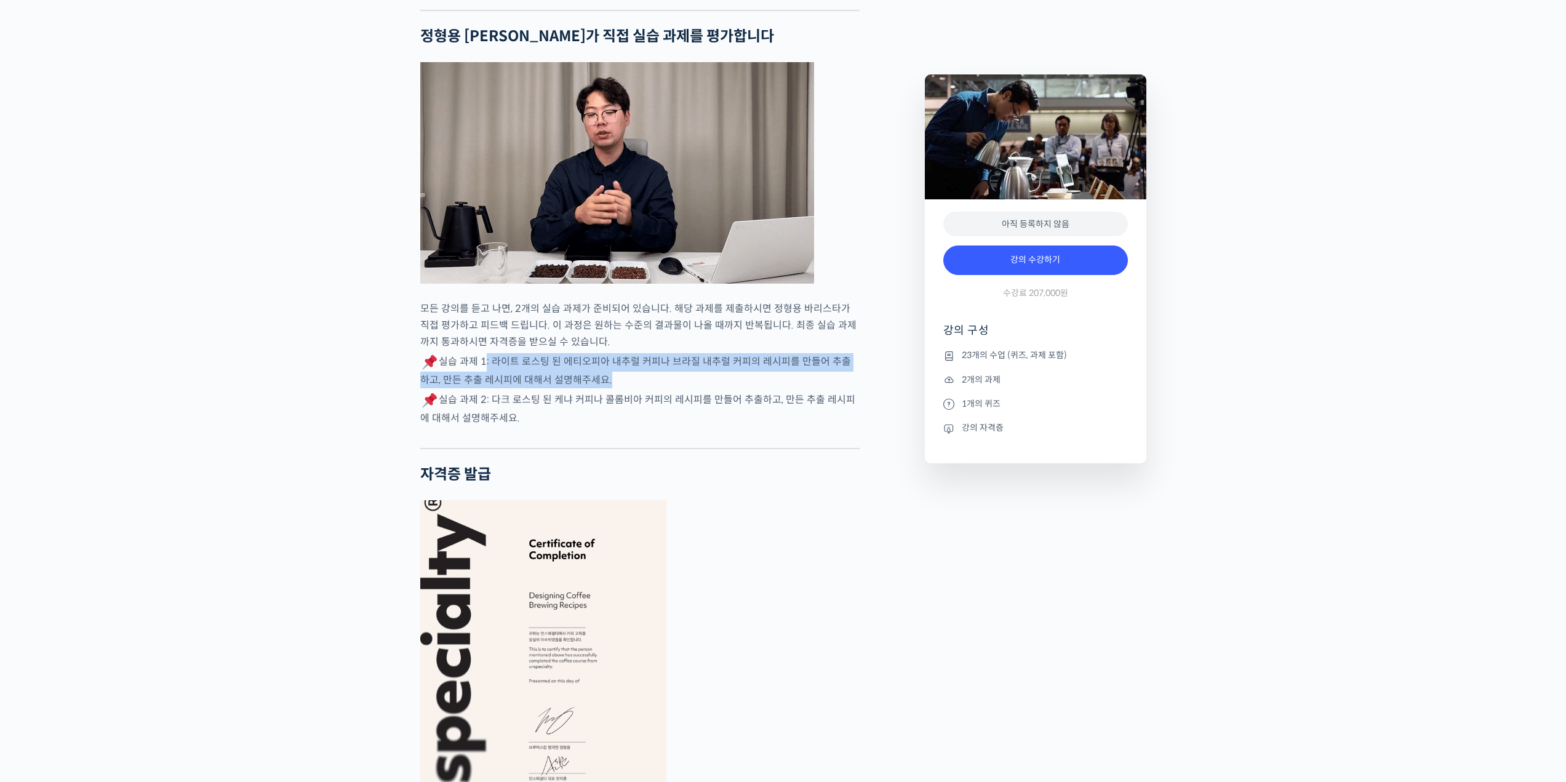
drag, startPoint x: 591, startPoint y: 410, endPoint x: 627, endPoint y: 412, distance: 35.7
click at [627, 388] on p "실습 과제 1: 라이트 로스팅 된 에티오피아 내추럴 커피나 브라질 내추럴 커피의 레시피를 만들어 추출하고, 만든 추출 레시피에 대해서 설명 해…" at bounding box center [639, 370] width 439 height 35
click at [628, 388] on p "실습 과제 1: 라이트 로스팅 된 에티오피아 내추럴 커피나 브라질 내추럴 커피의 레시피를 만들어 추출하고, 만든 추출 레시피에 대해서 설명 해…" at bounding box center [639, 370] width 439 height 35
drag, startPoint x: 622, startPoint y: 415, endPoint x: 478, endPoint y: 404, distance: 144.5
click at [482, 388] on p "실습 과제 1: 라이트 로스팅 된 에티오피아 내추럴 커피나 브라질 내추럴 커피의 레시피를 만들어 추출하고, 만든 추출 레시피에 대해서 설명 해…" at bounding box center [639, 370] width 439 height 35
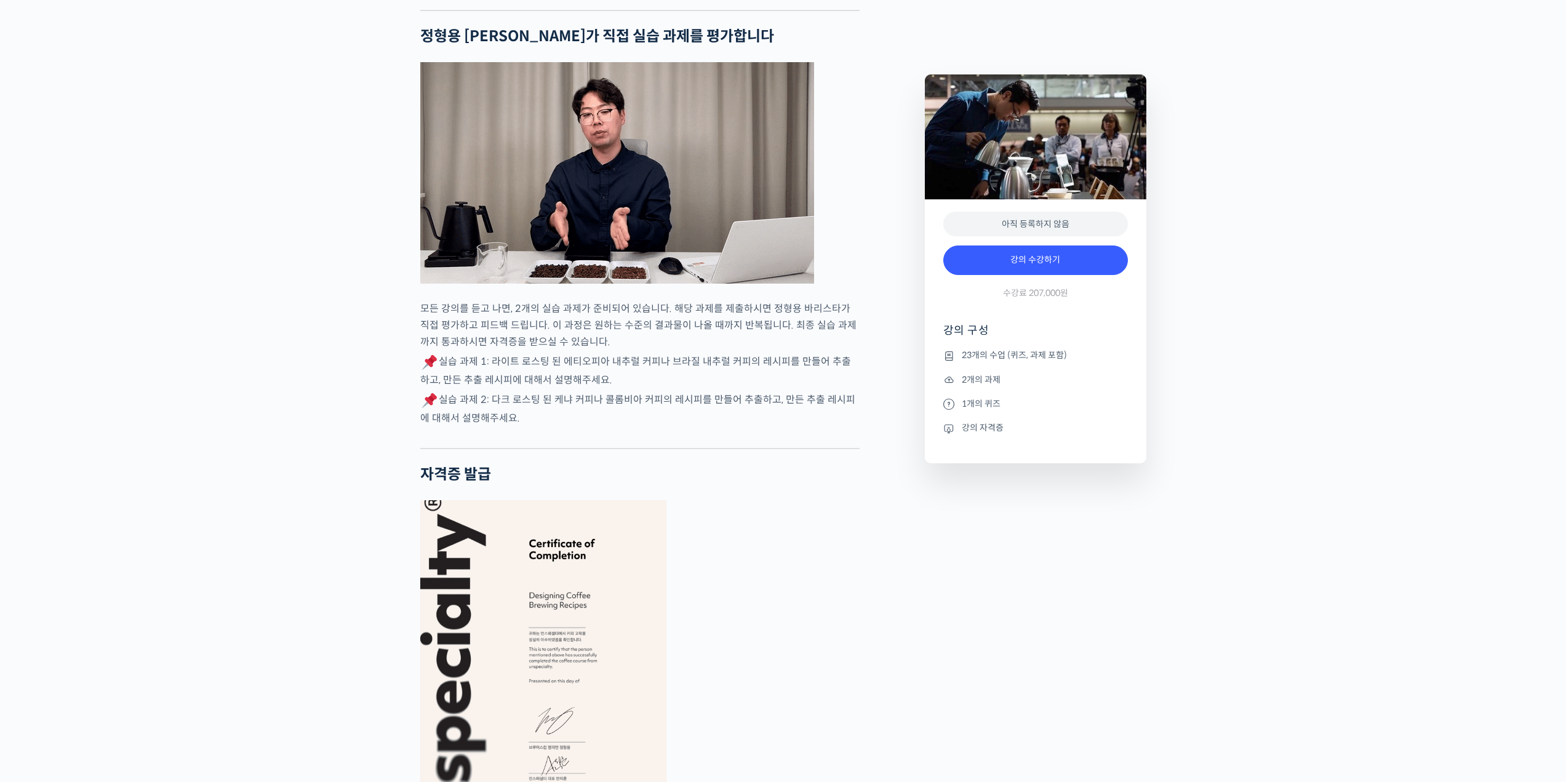
click at [293, 477] on div "기초부터 정확히, 브루잉 국가대표의 브루잉 AtoZ 클래스 강의 상세 내용 확인하기 정형용 바리스타를 소개합니다! <코스피어(cospir)> …" at bounding box center [783, 35] width 1566 height 7549
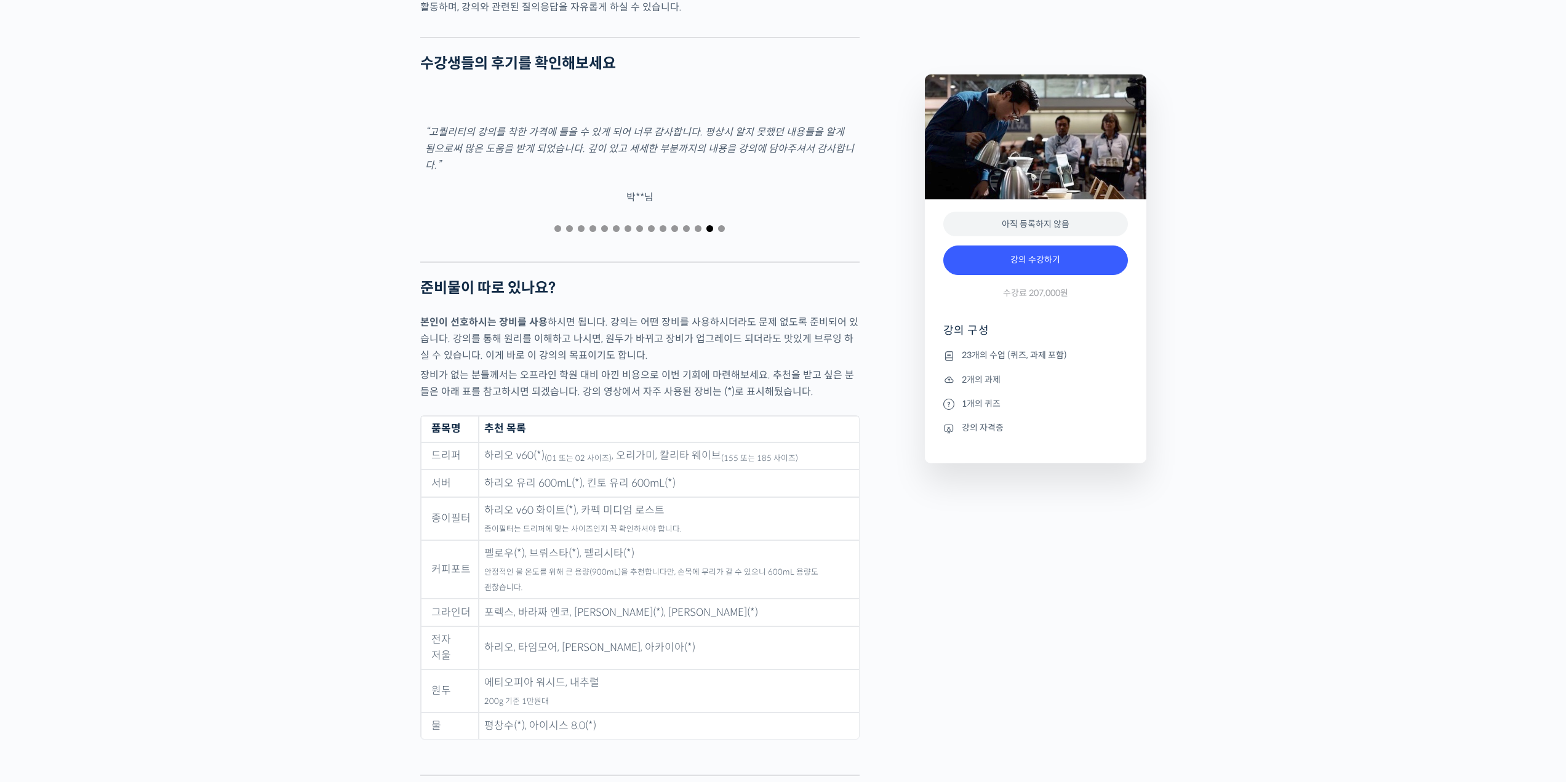
scroll to position [5599, 0]
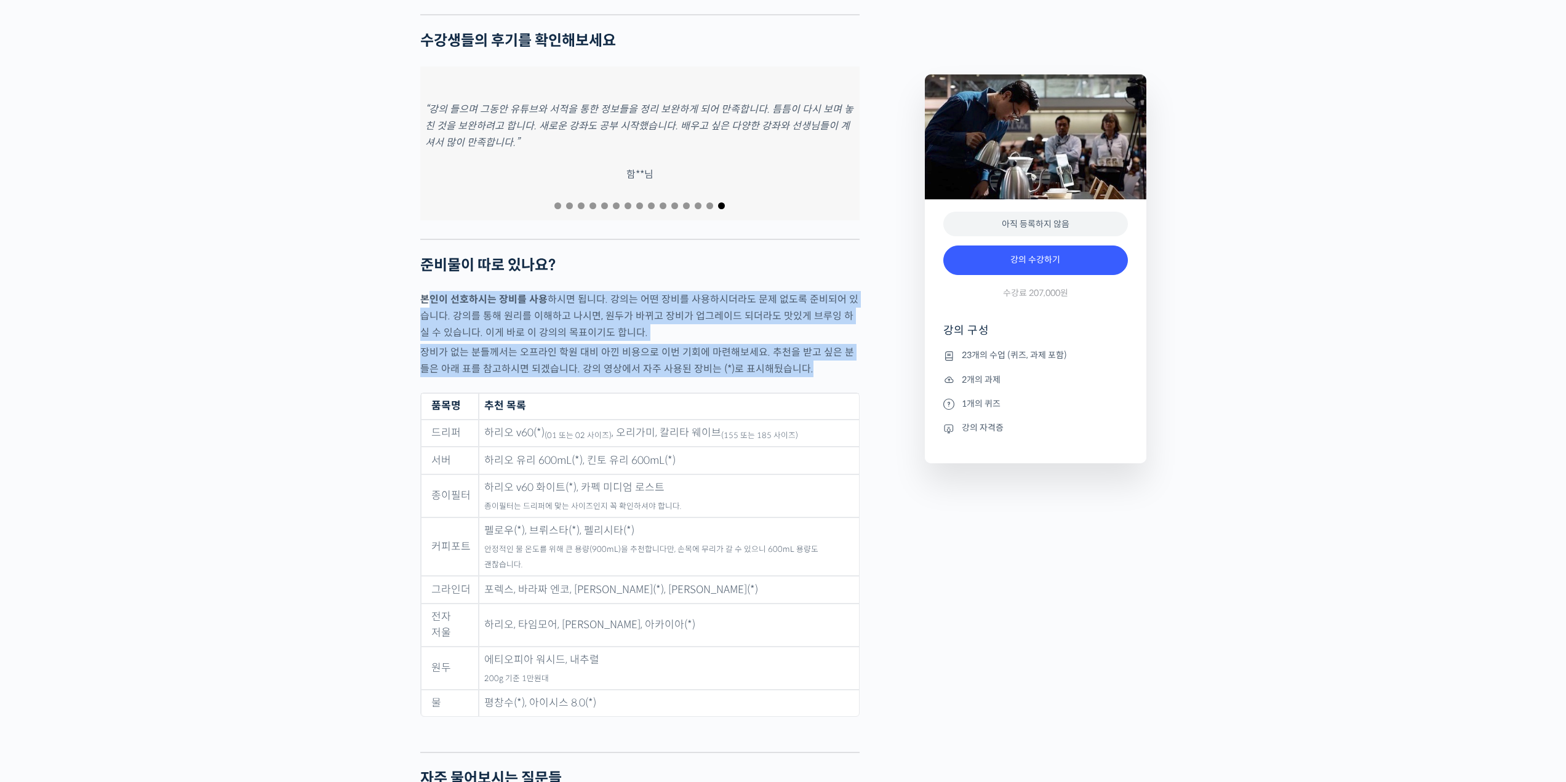
drag, startPoint x: 431, startPoint y: 321, endPoint x: 824, endPoint y: 380, distance: 398.3
click at [836, 377] on p "장비가 없는 분들께서는 오프라인 학원 대비 아낀 비용으로 이번 기회에 마련해보세요. 추천을 받고 싶은 분들은 아래 표를 참고하시면 되겠습니다.…" at bounding box center [639, 360] width 439 height 33
drag, startPoint x: 724, startPoint y: 359, endPoint x: 360, endPoint y: 365, distance: 364.3
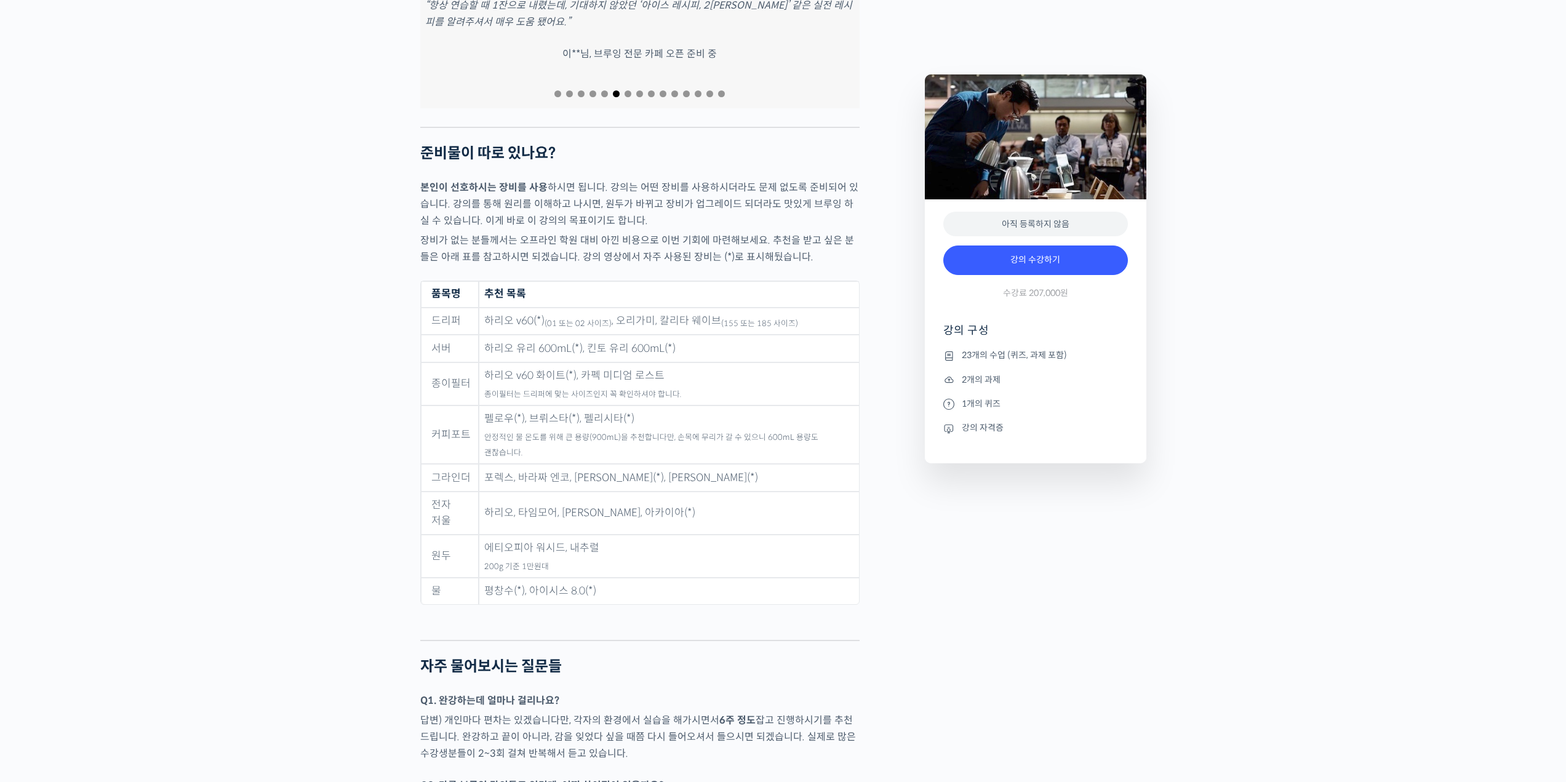
scroll to position [5722, 0]
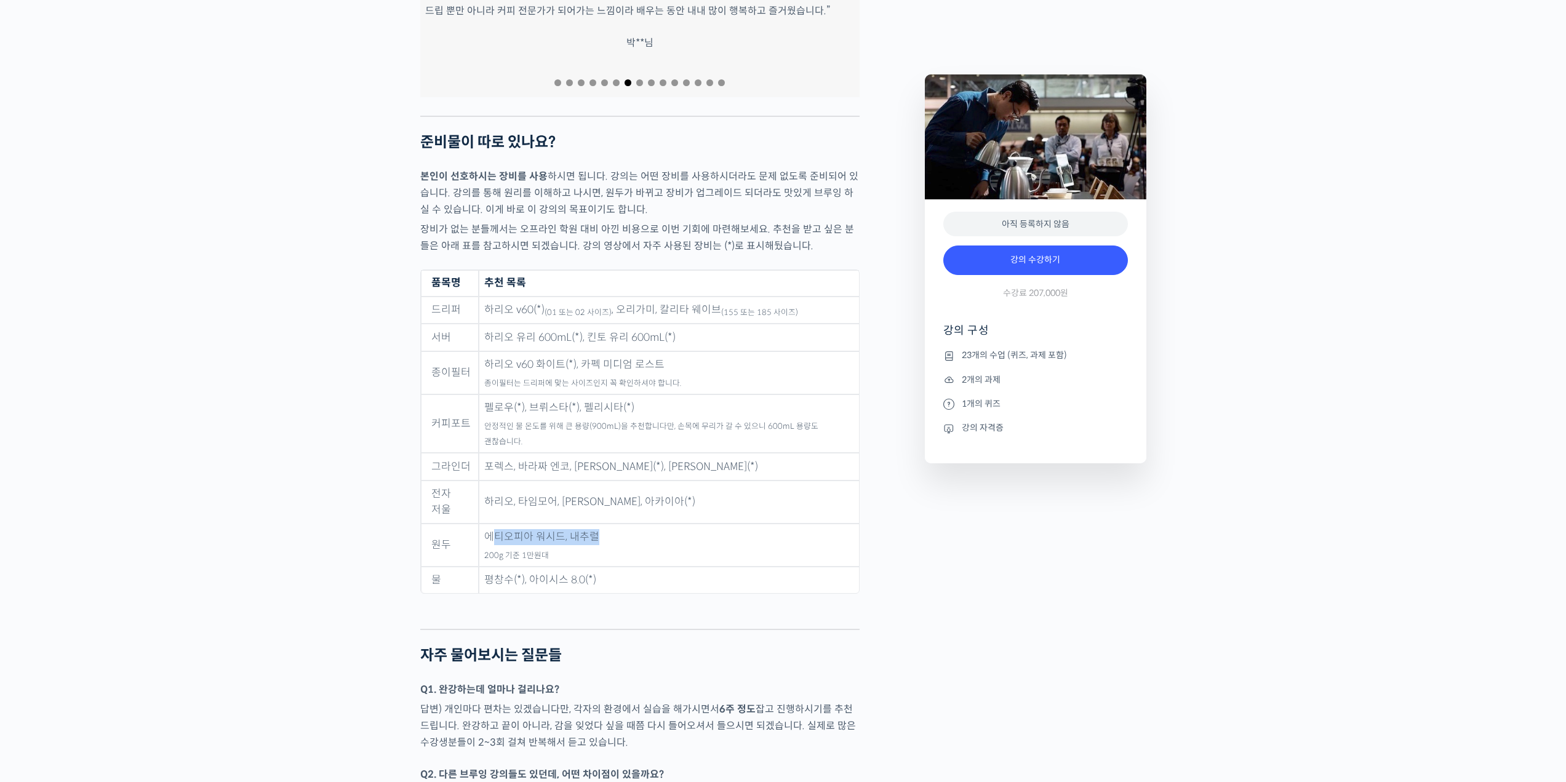
drag, startPoint x: 490, startPoint y: 519, endPoint x: 660, endPoint y: 529, distance: 170.1
click at [653, 524] on td "에티오피아 워시드, 내추럴 200g 기준 1만원대" at bounding box center [669, 545] width 380 height 43
click at [693, 532] on td "에티오피아 워시드, 내추럴 200g 기준 1만원대" at bounding box center [669, 545] width 380 height 43
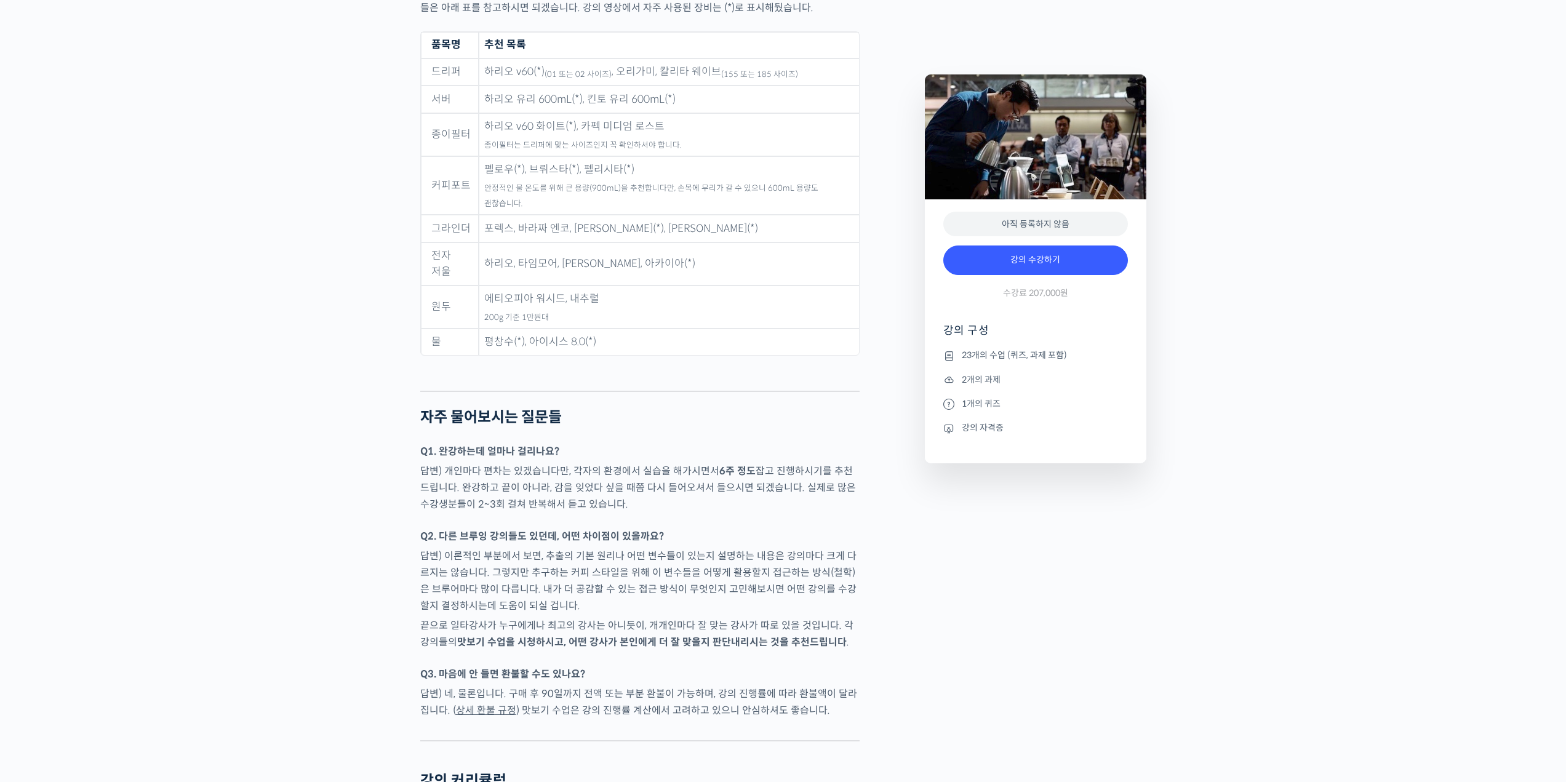
scroll to position [5968, 0]
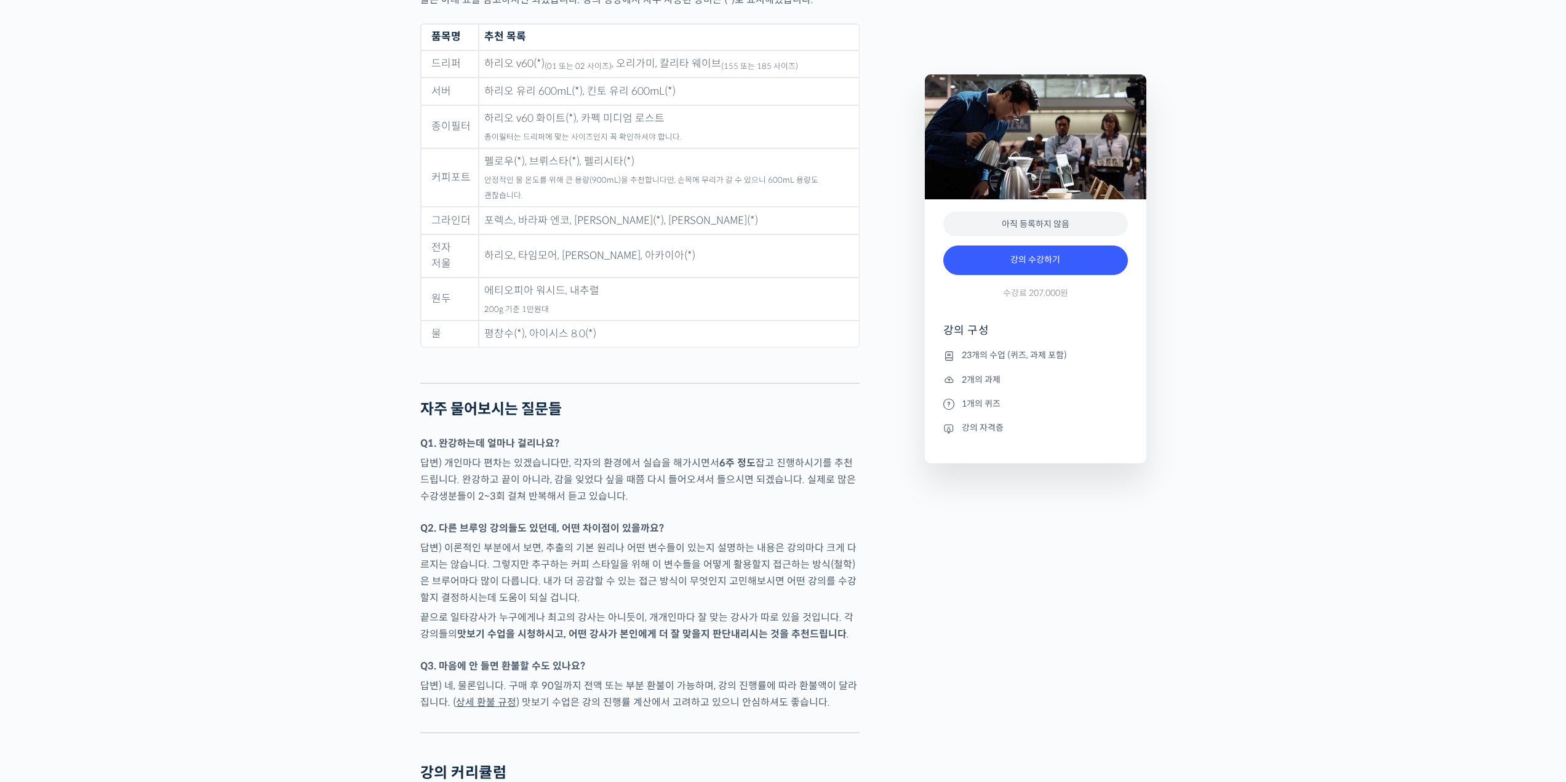
drag, startPoint x: 449, startPoint y: 442, endPoint x: 638, endPoint y: 484, distance: 194.1
click at [638, 484] on p "답변) 개인마다 편차는 있겠습니다만, 각자의 환경에서 실습을 해가시면서 6주 정도 잡고 진행하시기를 추천드립니다. 완강하고 끝이 아니라, 감을…" at bounding box center [639, 480] width 439 height 50
click at [648, 485] on p "답변) 개인마다 편차는 있겠습니다만, 각자의 환경에서 실습을 해가시면서 6주 정도 잡고 진행하시기를 추천드립니다. 완강하고 끝이 아니라, 감을…" at bounding box center [639, 480] width 439 height 50
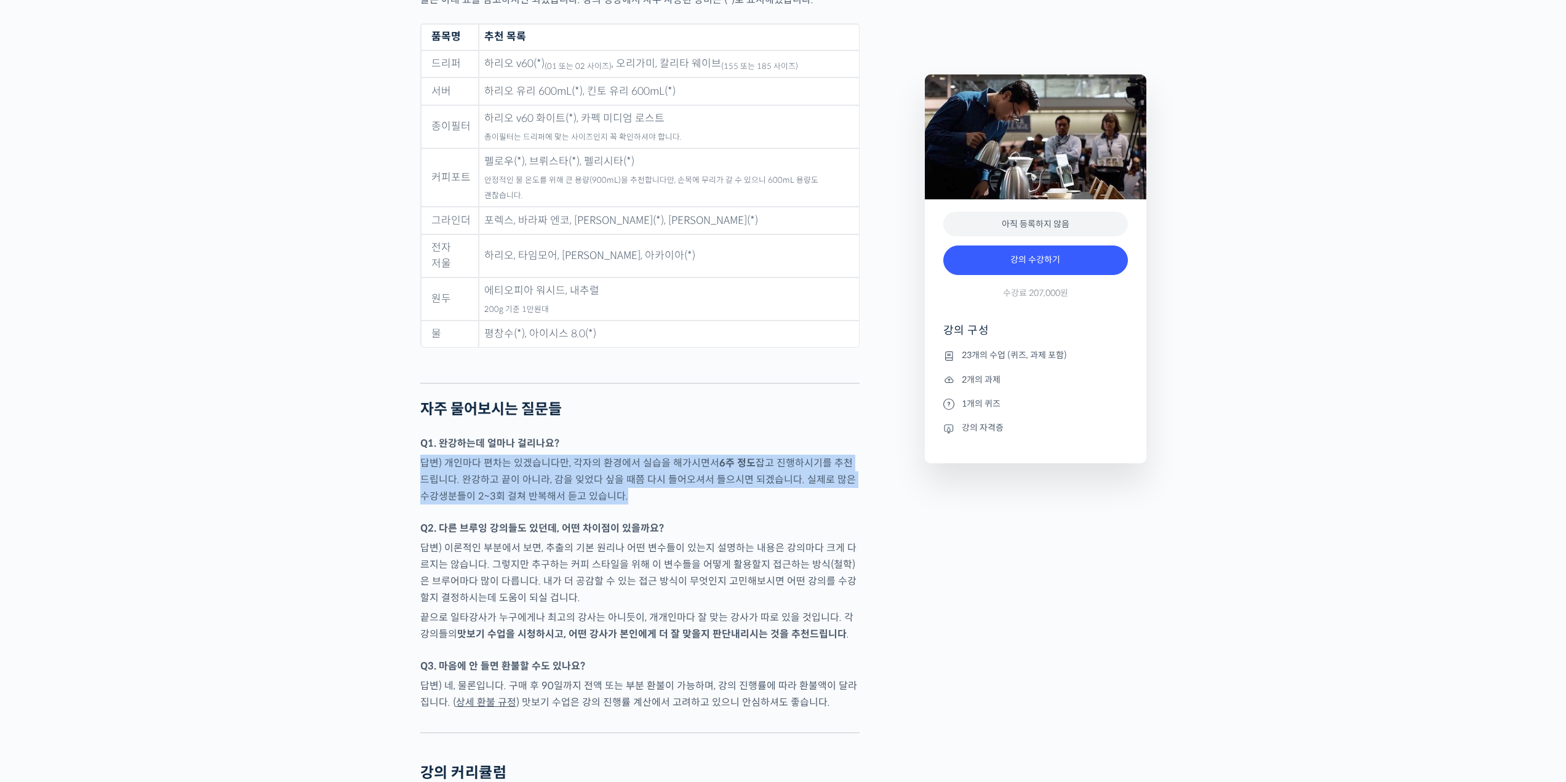
drag, startPoint x: 649, startPoint y: 485, endPoint x: 321, endPoint y: 487, distance: 327.3
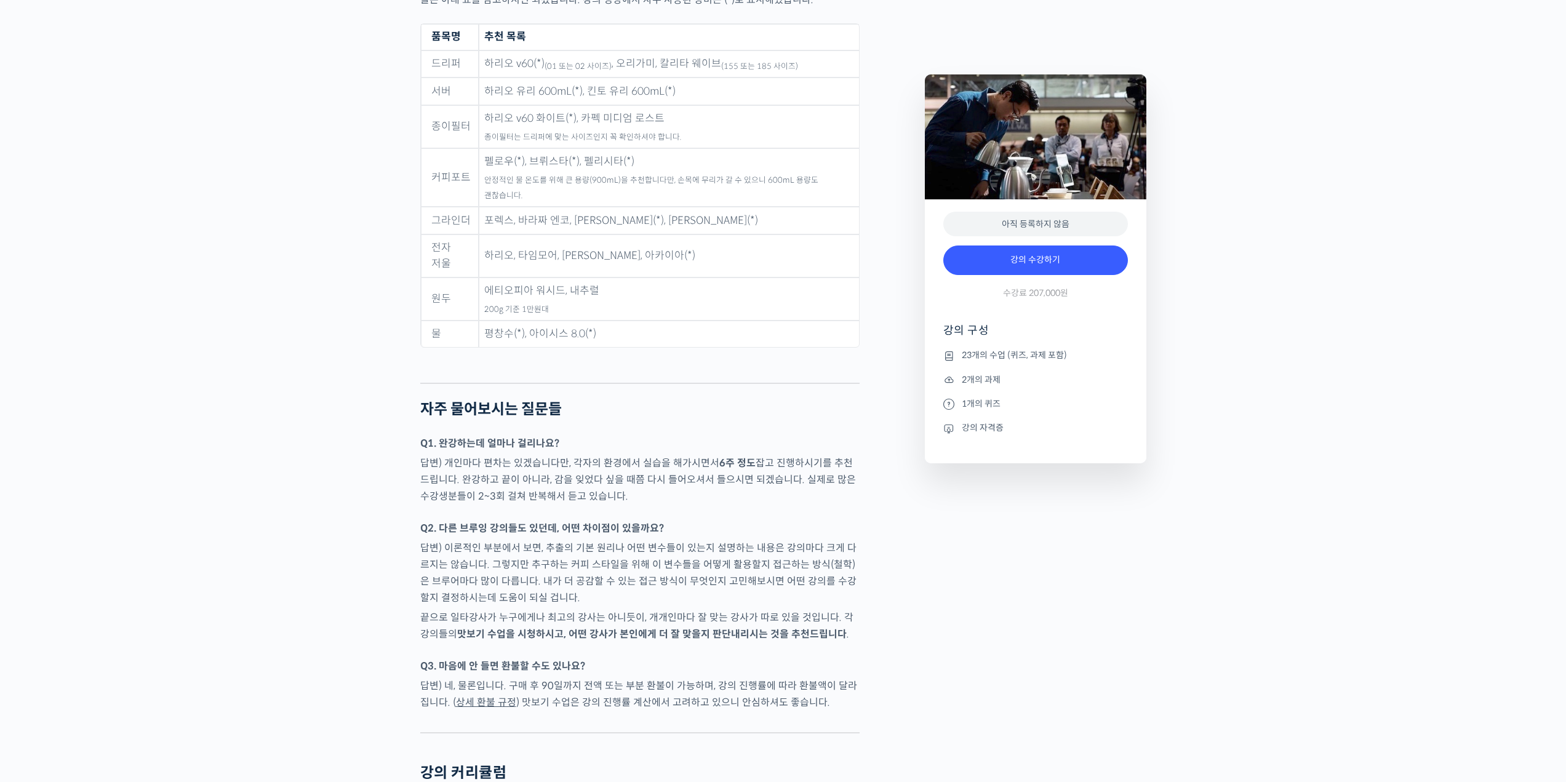
drag, startPoint x: 522, startPoint y: 435, endPoint x: 686, endPoint y: 473, distance: 168.1
click at [704, 477] on p "답변) 개인마다 편차는 있겠습니다만, 각자의 환경에서 실습을 해가시면서 6주 정도 잡고 진행하시기를 추천드립니다. 완강하고 끝이 아니라, 감을…" at bounding box center [639, 480] width 439 height 50
drag, startPoint x: 553, startPoint y: 475, endPoint x: 416, endPoint y: 453, distance: 139.0
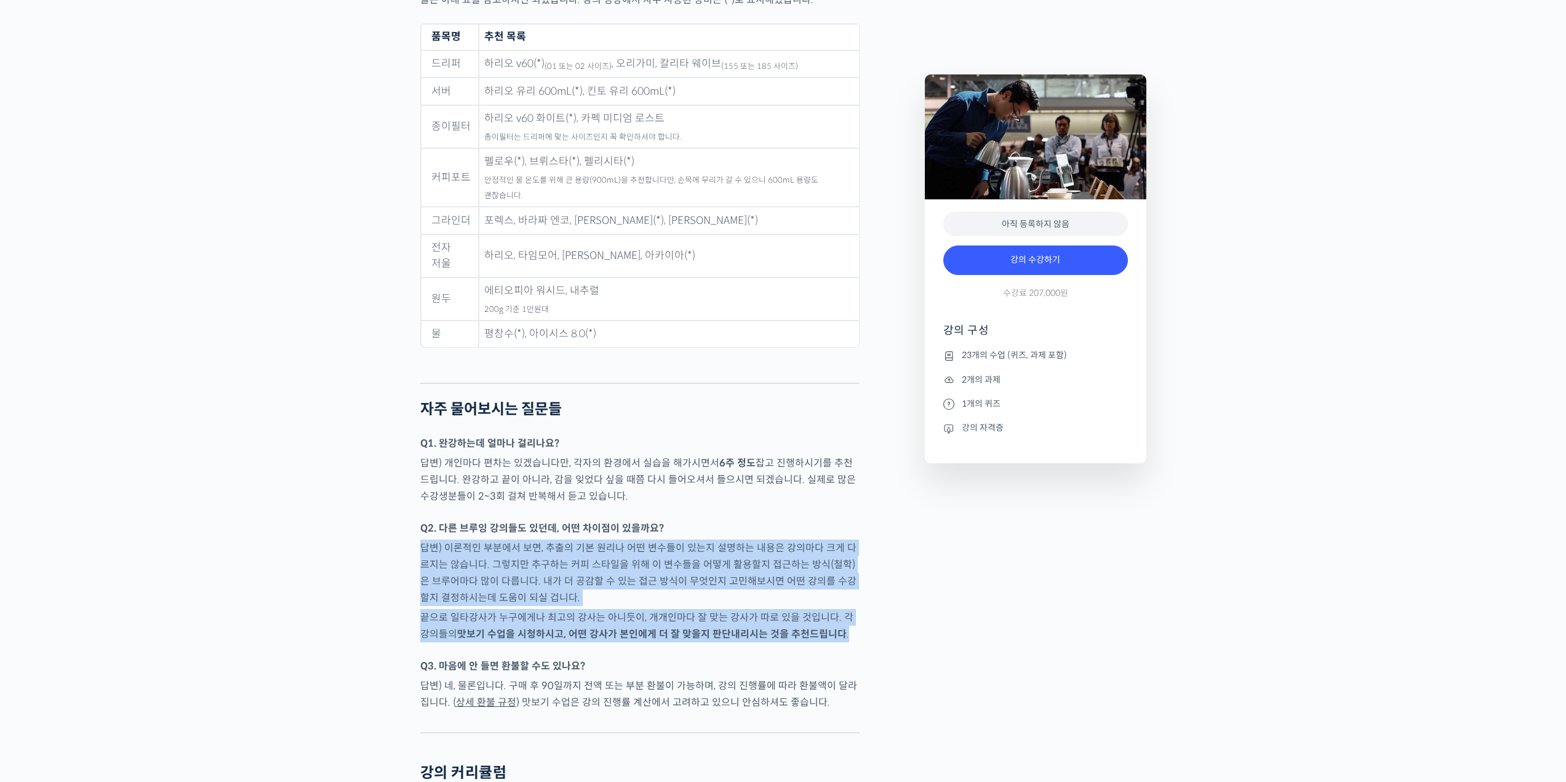
drag, startPoint x: 487, startPoint y: 565, endPoint x: 855, endPoint y: 623, distance: 372.5
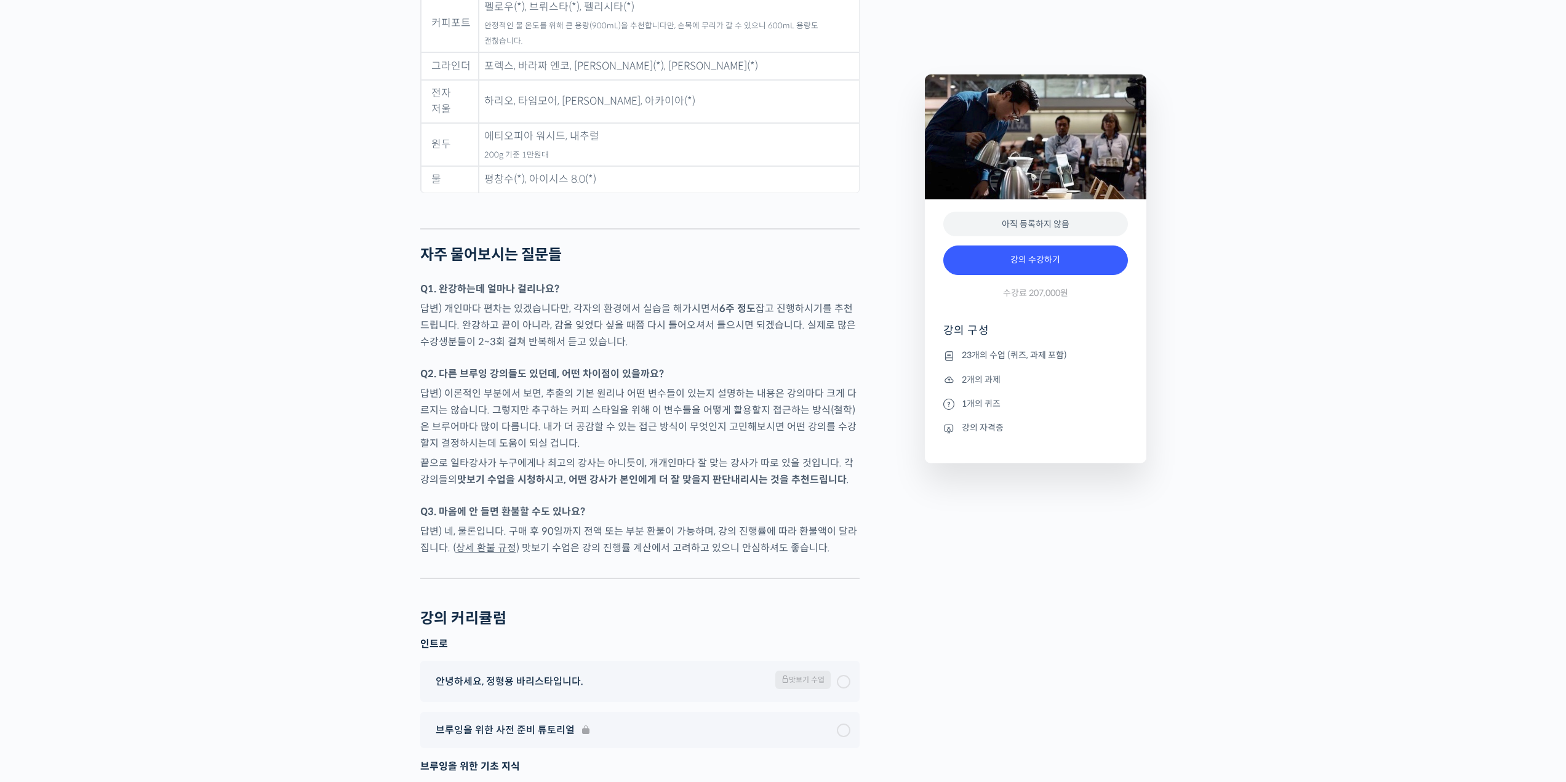
scroll to position [6153, 0]
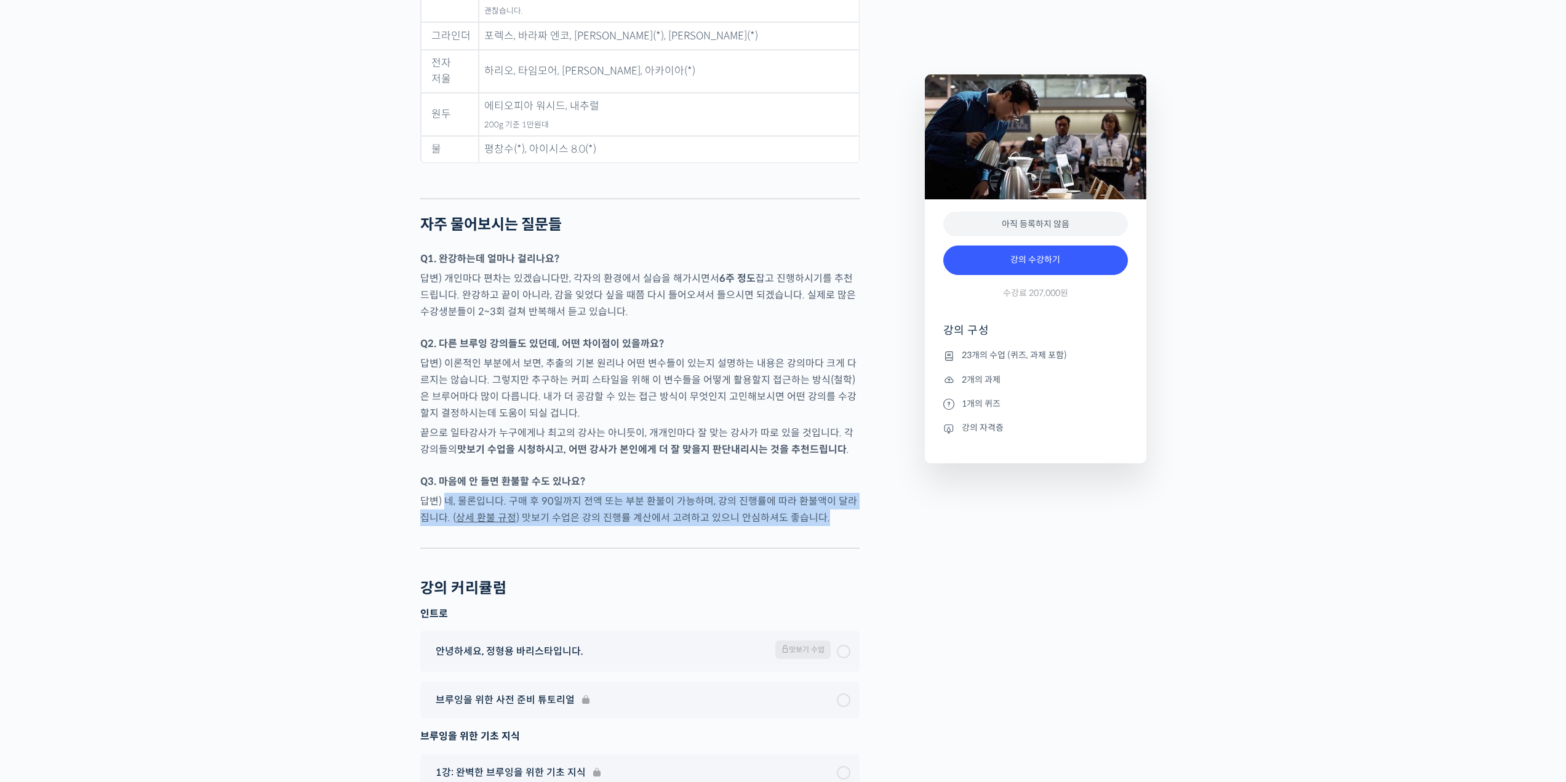
drag, startPoint x: 444, startPoint y: 484, endPoint x: 842, endPoint y: 505, distance: 398.6
click at [842, 505] on p "답변) 네, 물론입니다. 구매 후 90일까지 전액 또는 부분 환불이 가능하며, 강의 진행률에 따라 환불액이 달라집니다. ( 상세 환불 규정 )…" at bounding box center [639, 509] width 439 height 33
click at [844, 505] on p "답변) 네, 물론입니다. 구매 후 90일까지 전액 또는 부분 환불이 가능하며, 강의 진행률에 따라 환불액이 달라집니다. ( 상세 환불 규정 )…" at bounding box center [639, 509] width 439 height 33
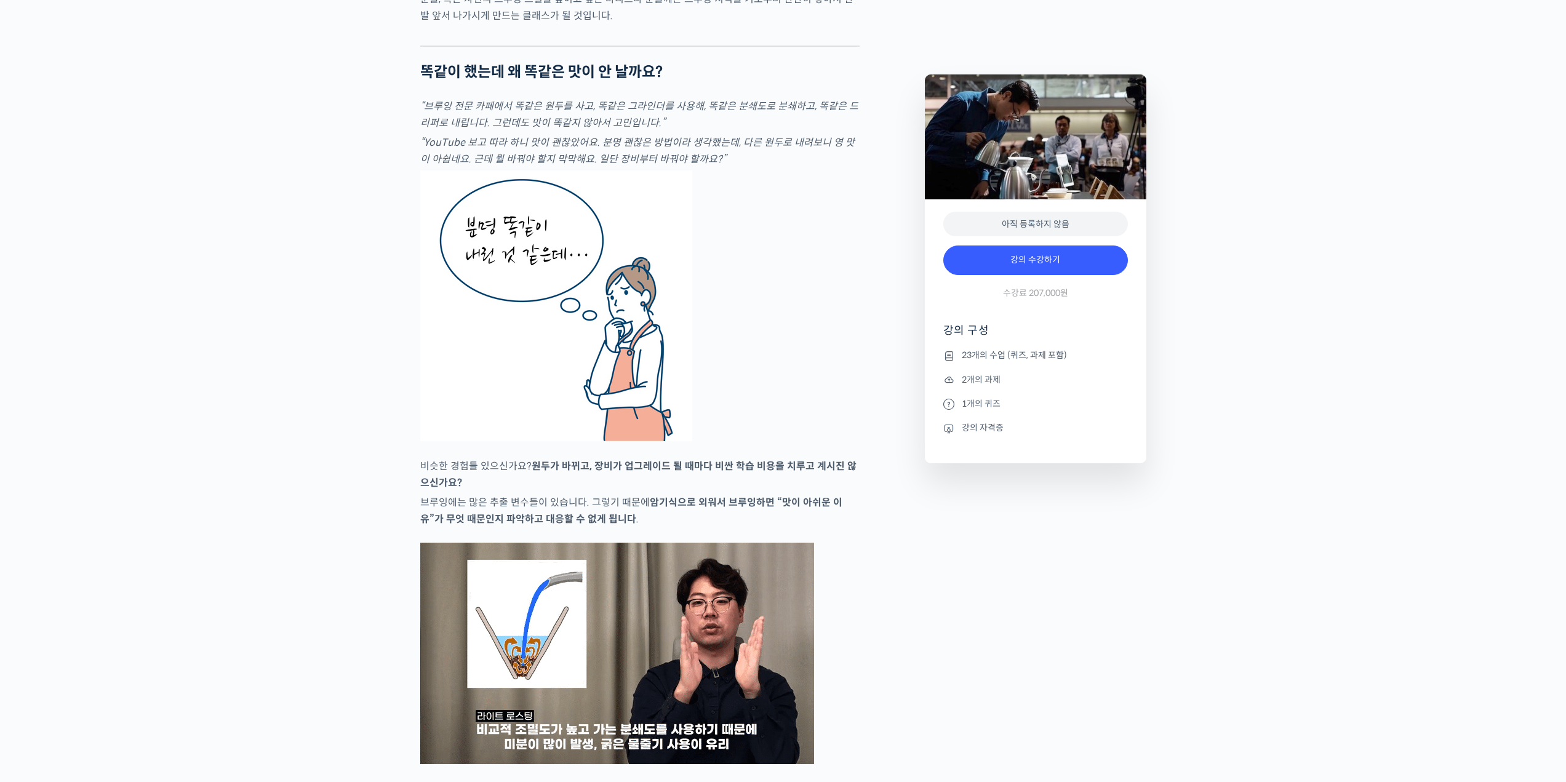
scroll to position [2035, 0]
